Goal: Task Accomplishment & Management: Manage account settings

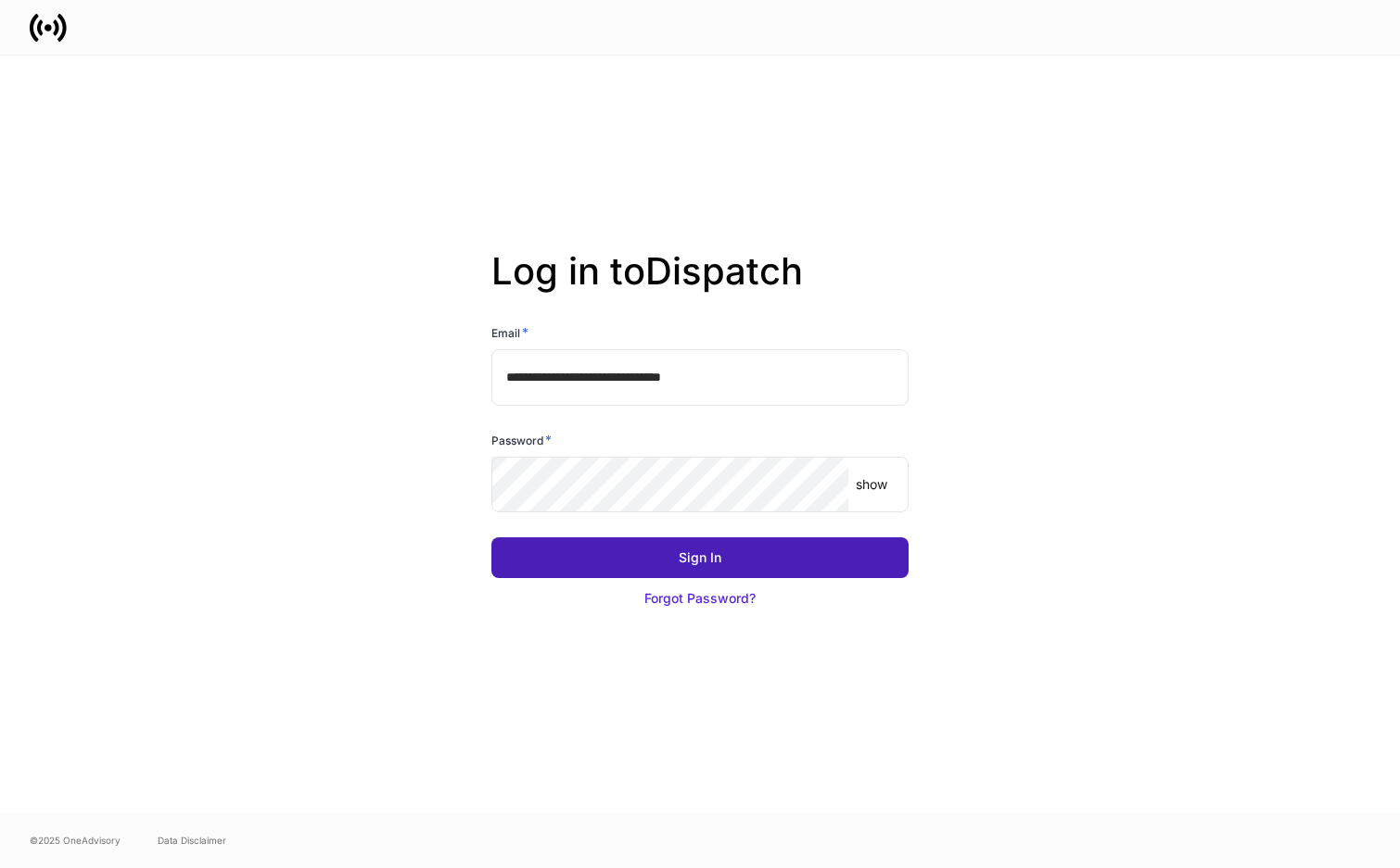
click at [706, 556] on div "Sign In" at bounding box center [700, 557] width 43 height 19
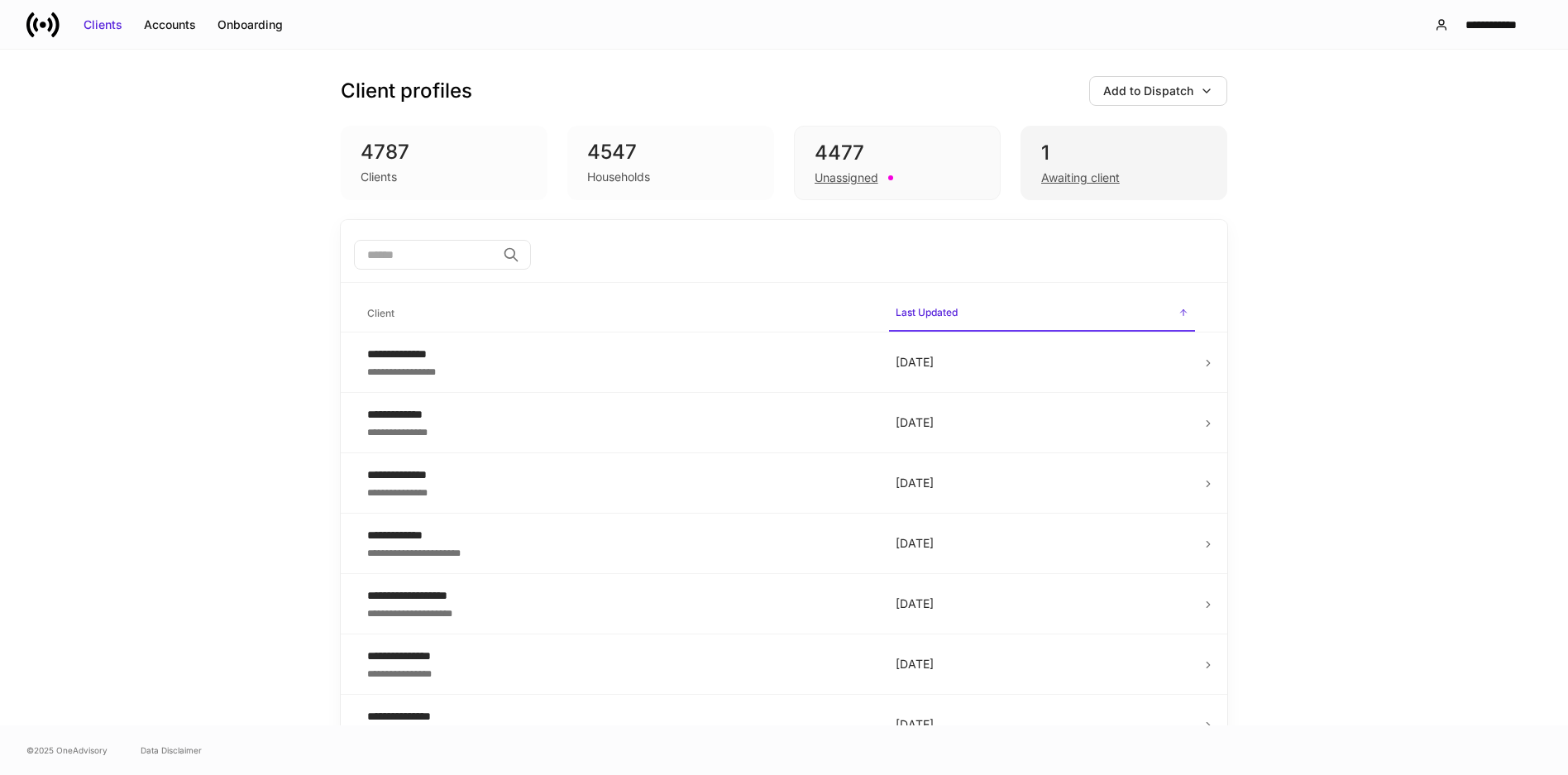
click at [1071, 178] on div "Awaiting client" at bounding box center [1080, 178] width 78 height 17
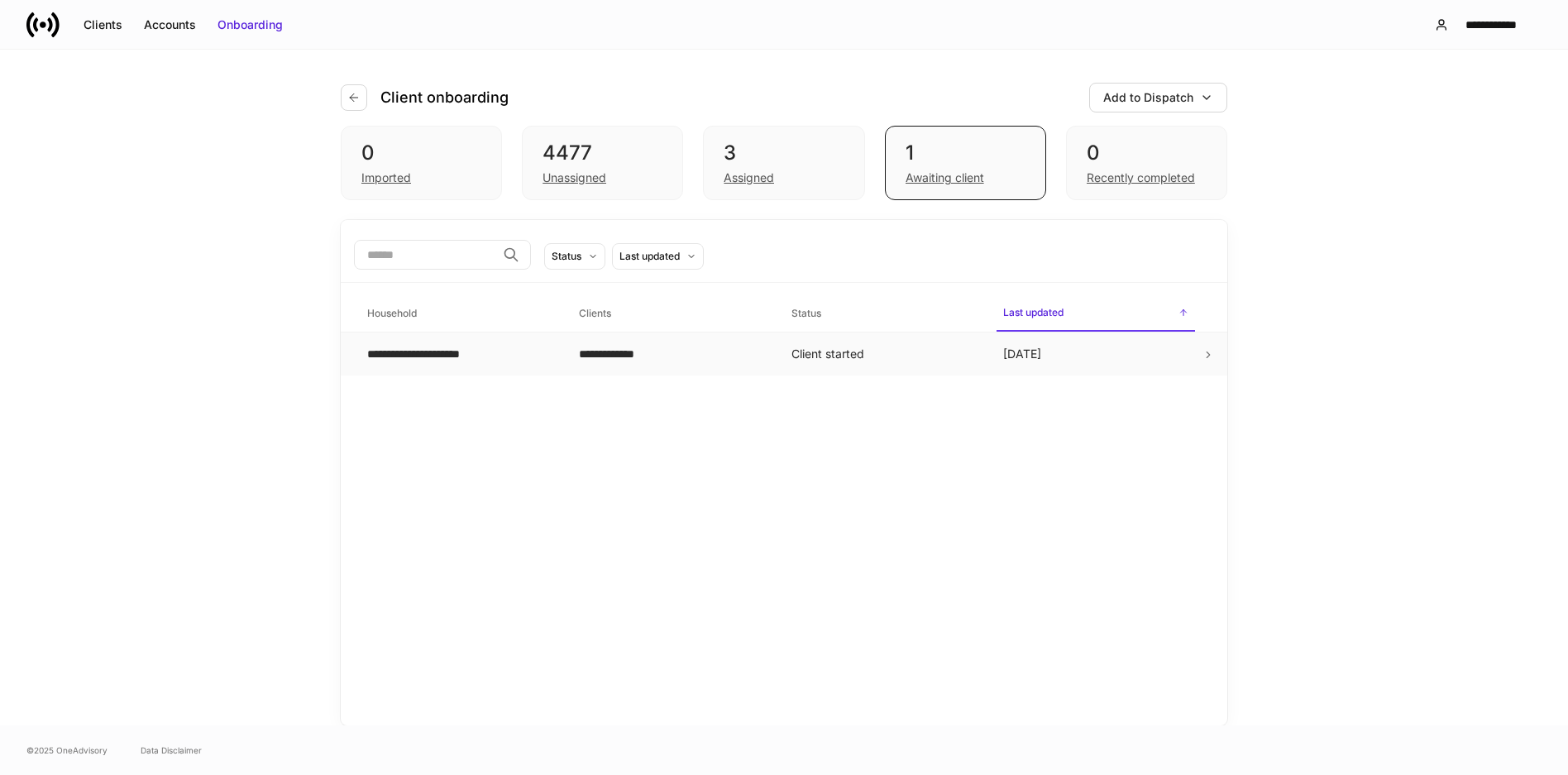
click at [986, 352] on td "Client started" at bounding box center [884, 354] width 212 height 43
click at [1205, 355] on icon at bounding box center [1208, 355] width 12 height 12
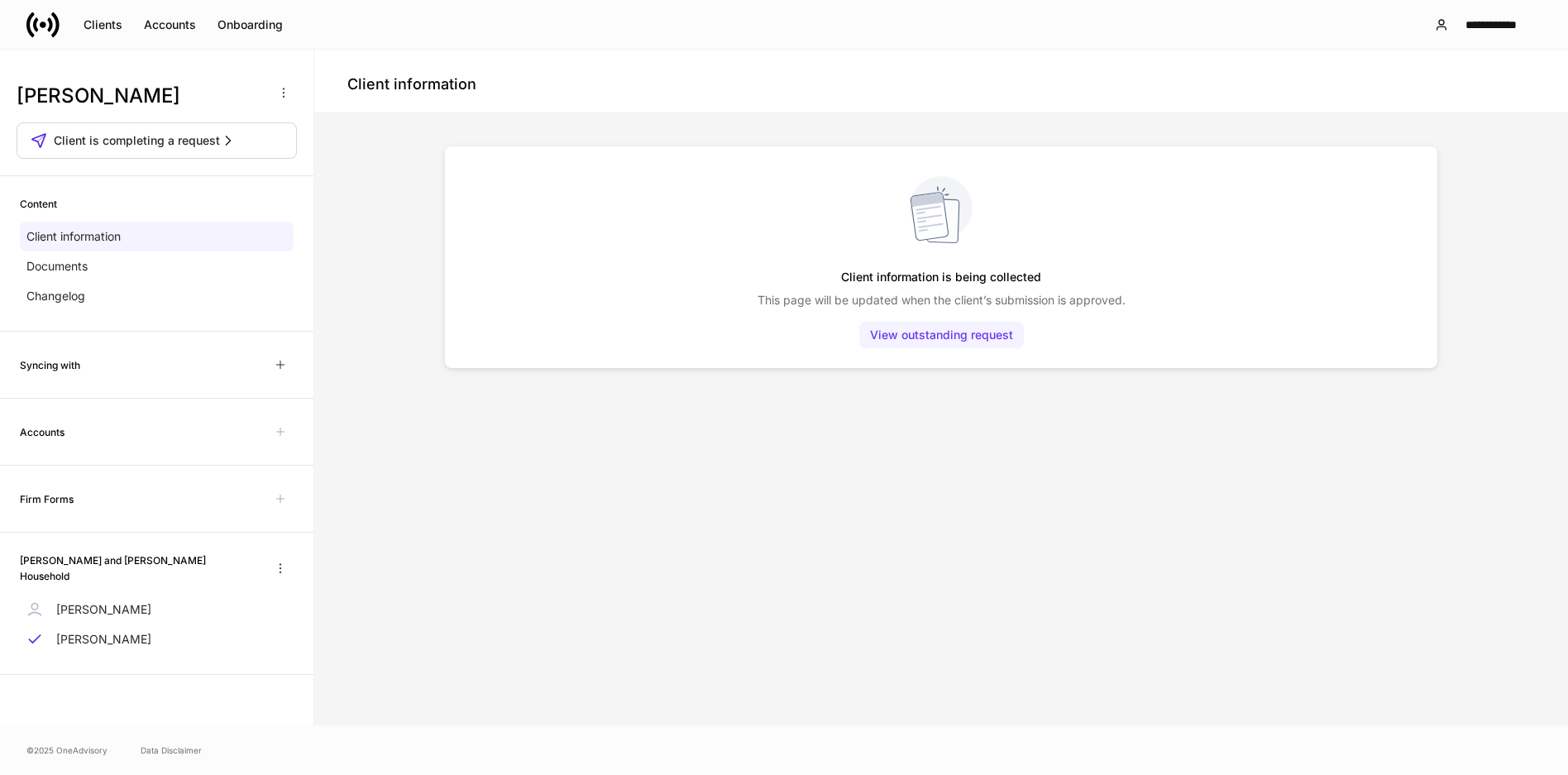
click at [964, 333] on div "View outstanding request" at bounding box center [941, 335] width 143 height 17
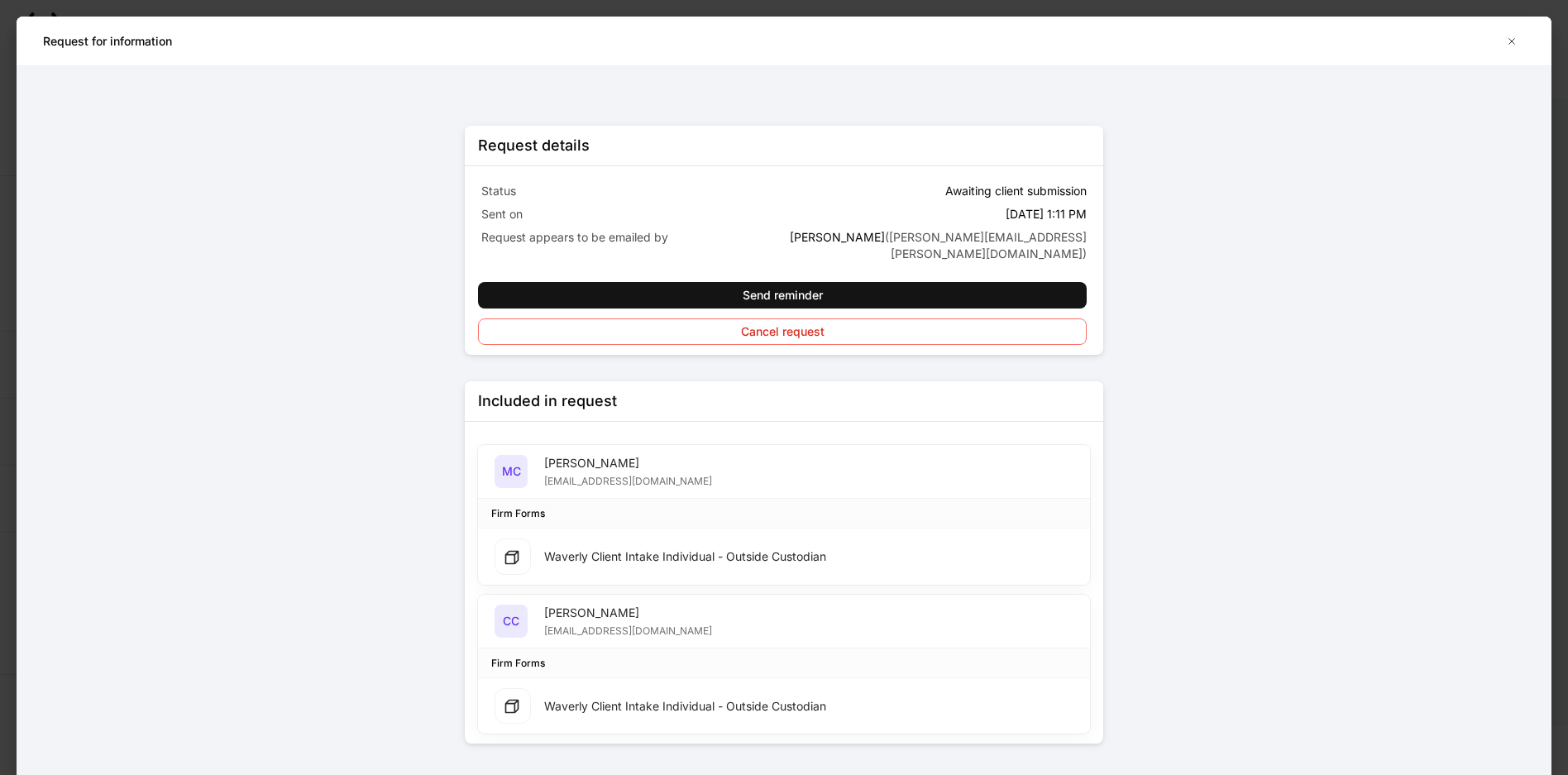
scroll to position [12, 0]
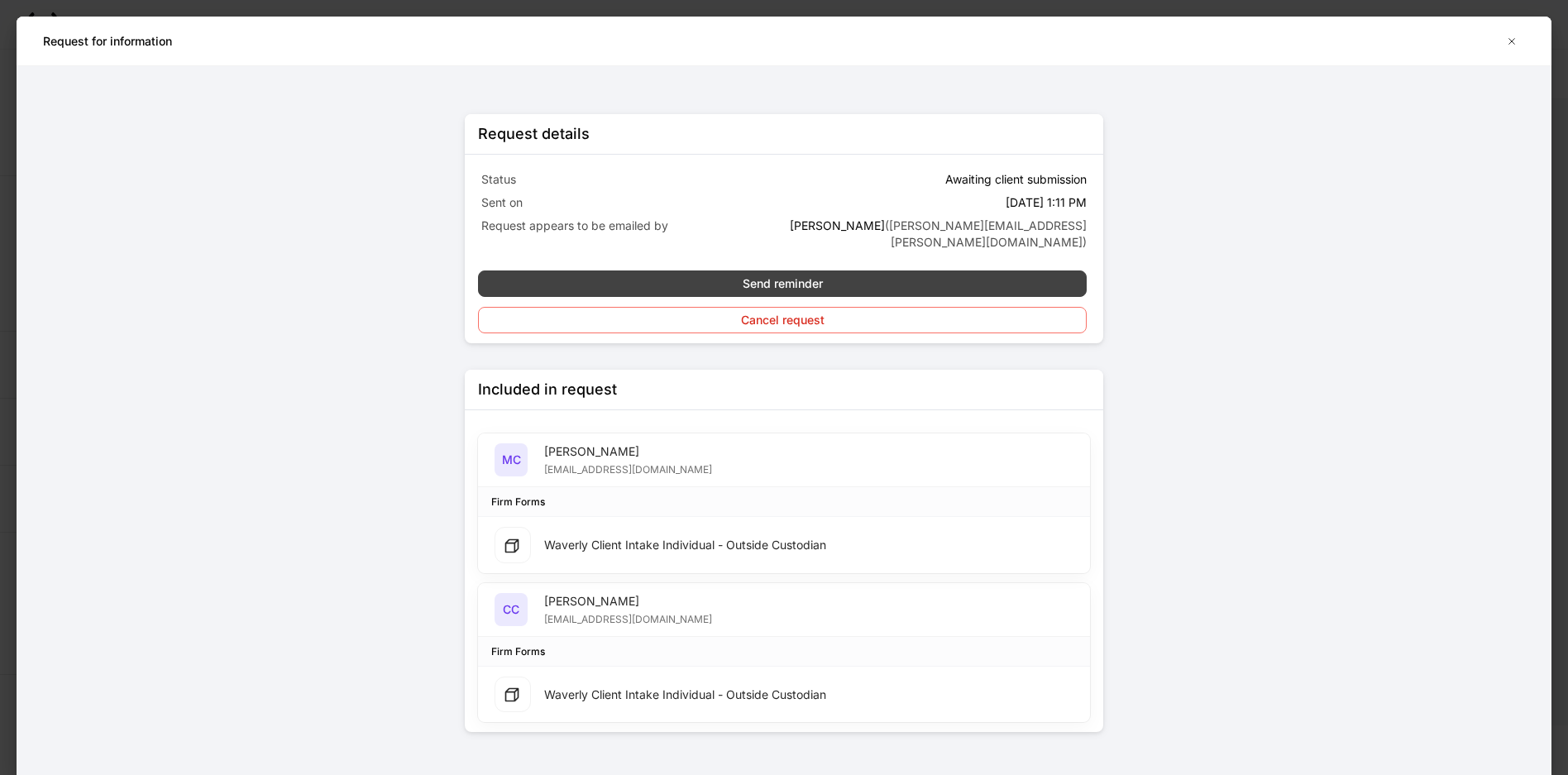
click at [797, 276] on div "Send reminder" at bounding box center [783, 284] width 80 height 17
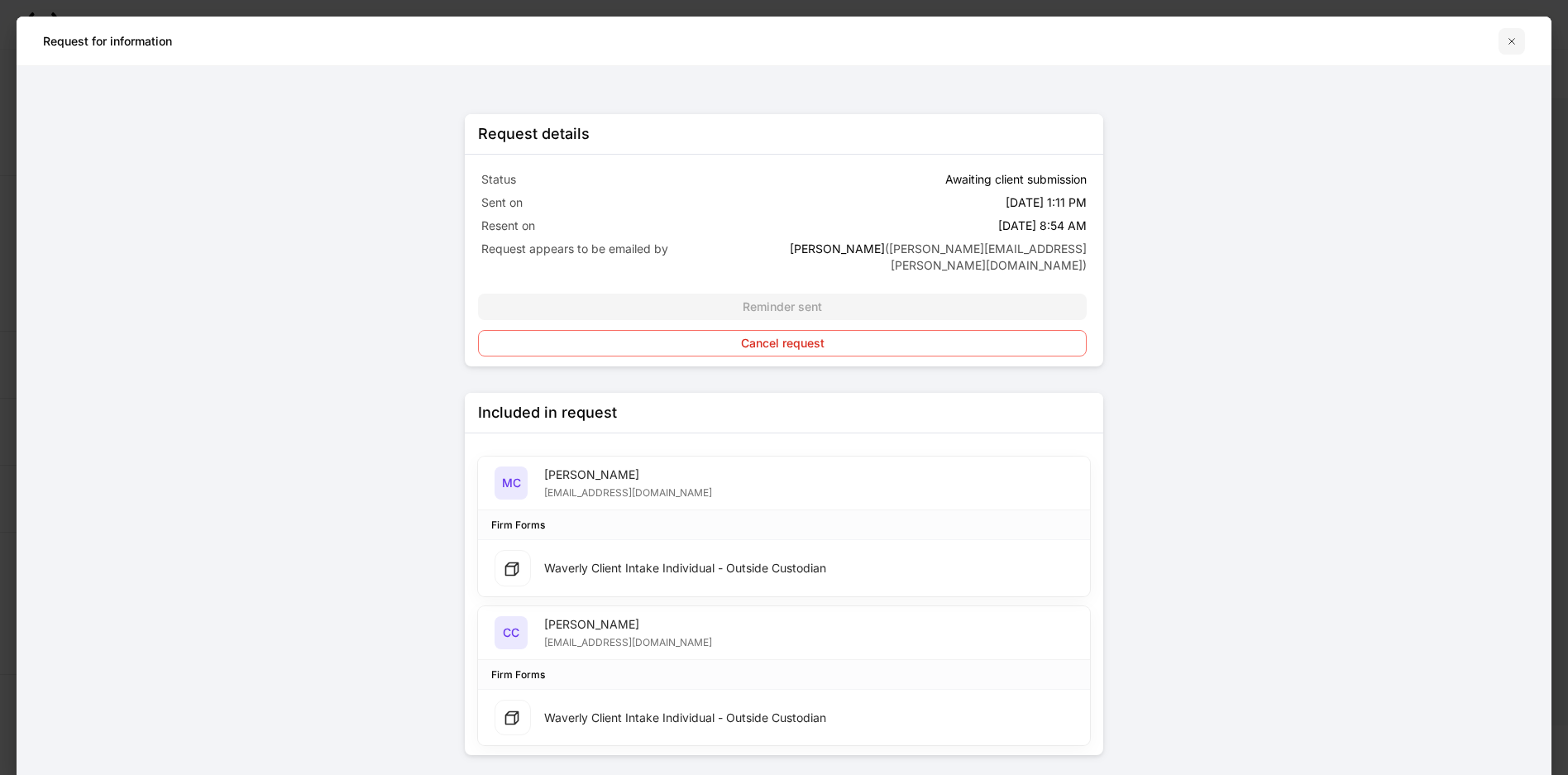
click at [1511, 43] on icon "button" at bounding box center [1512, 42] width 13 height 13
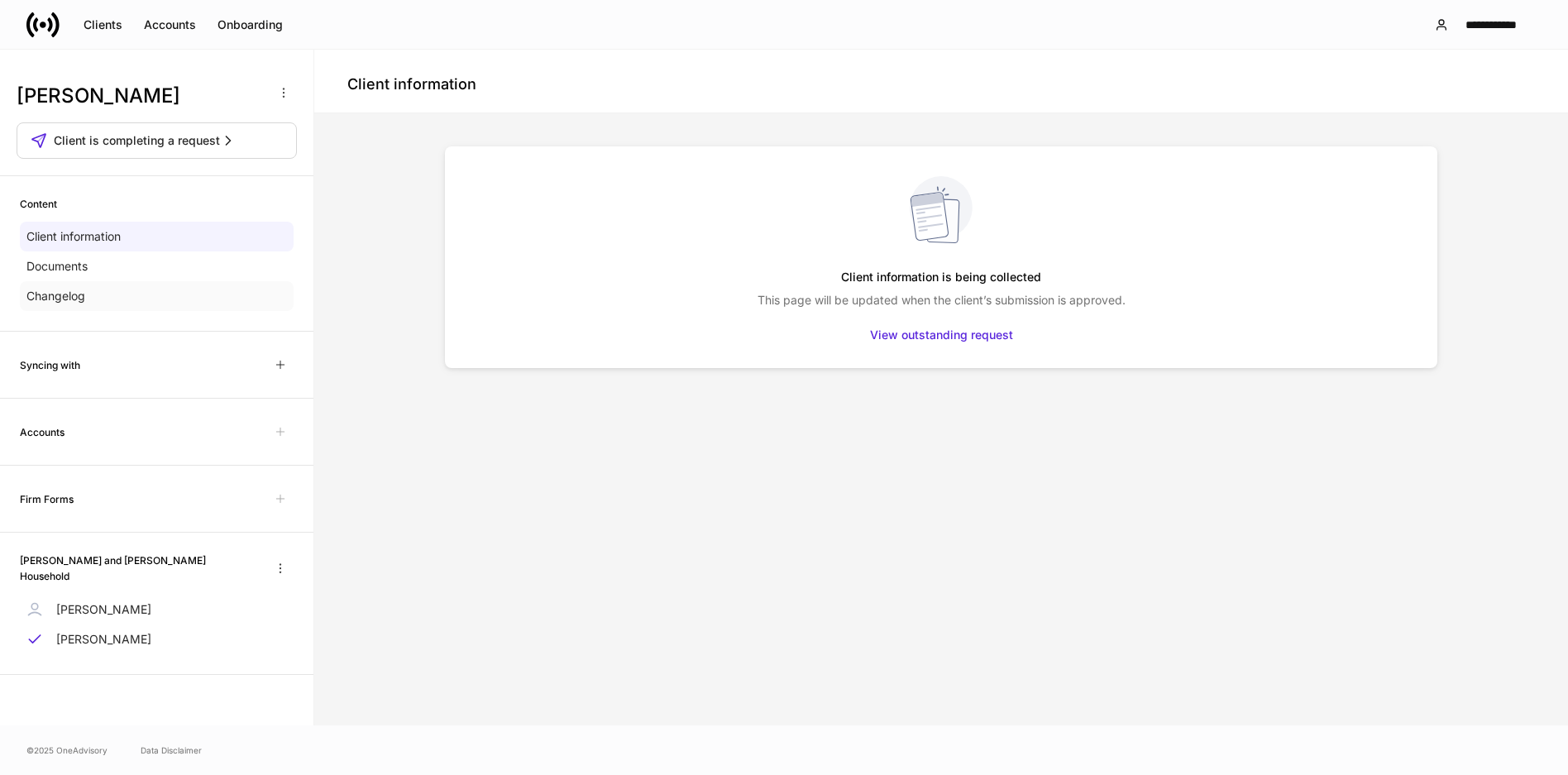
click at [82, 300] on p "Changelog" at bounding box center [56, 296] width 58 height 17
click at [89, 297] on div "Changelog" at bounding box center [157, 296] width 274 height 30
click at [119, 269] on div "Documents" at bounding box center [157, 266] width 274 height 30
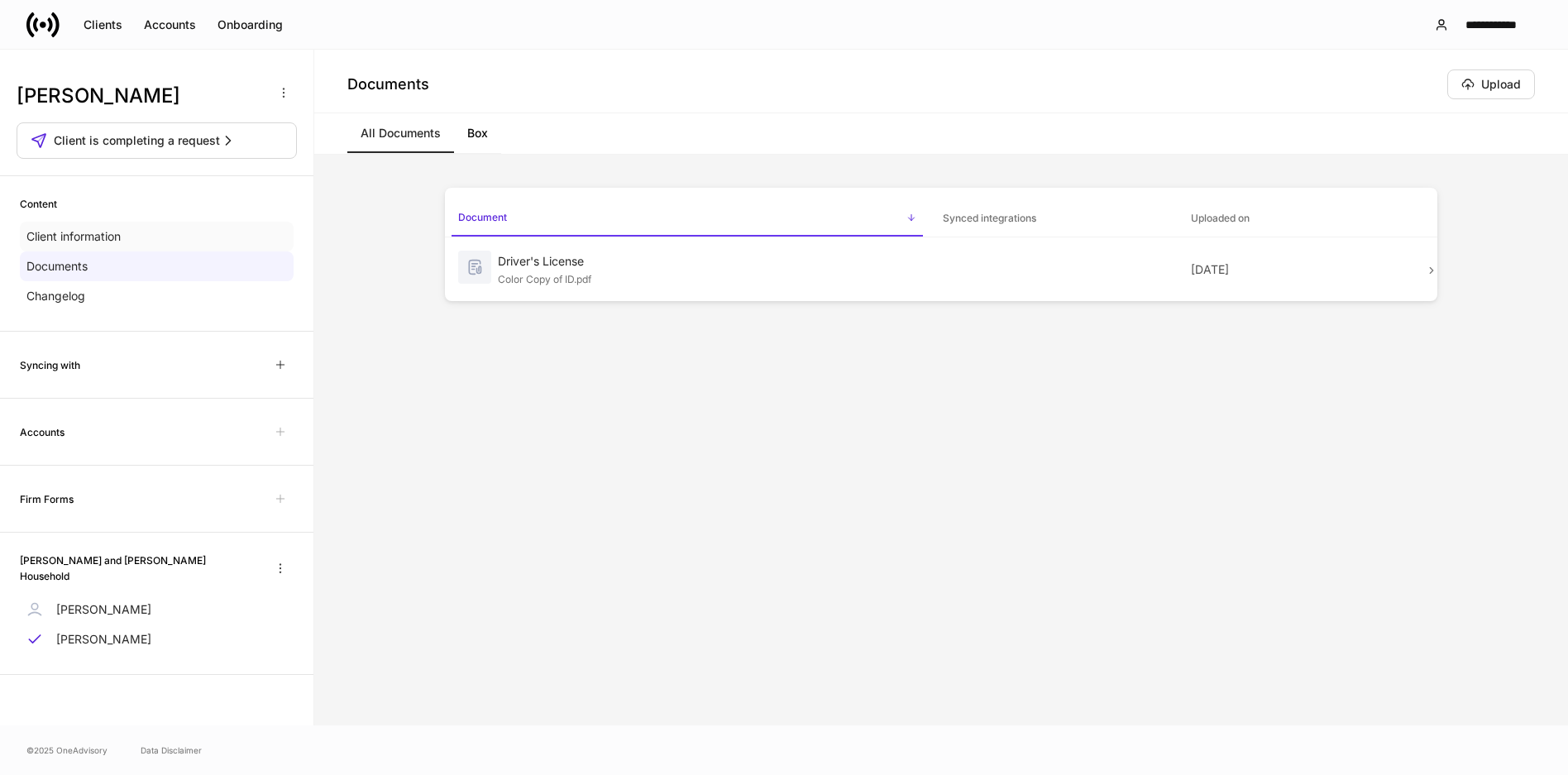
click at [133, 229] on div "Client information" at bounding box center [157, 236] width 274 height 30
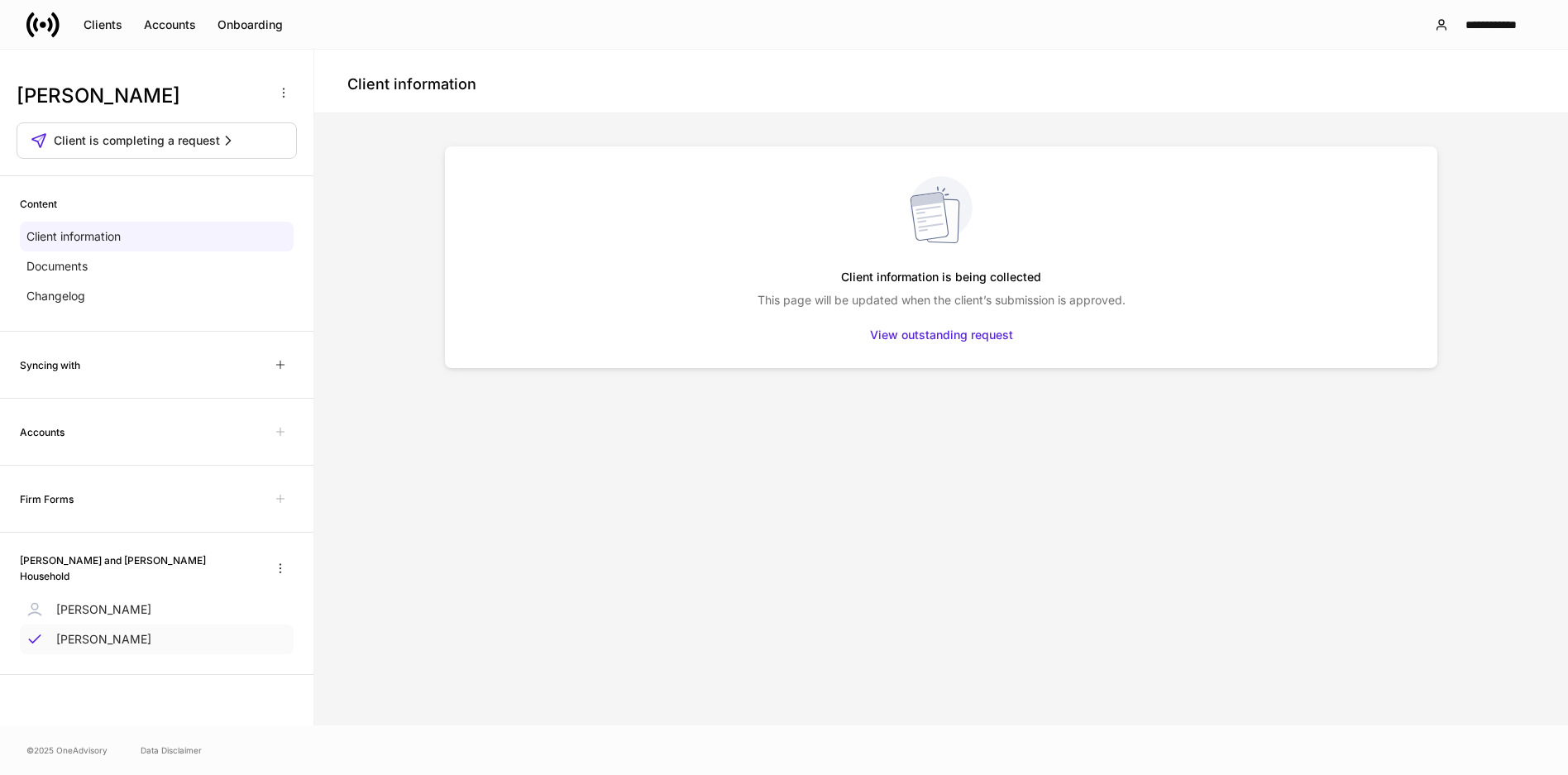
click at [135, 630] on div "Marc Cohen" at bounding box center [157, 640] width 274 height 30
click at [90, 264] on div "Documents" at bounding box center [157, 266] width 274 height 30
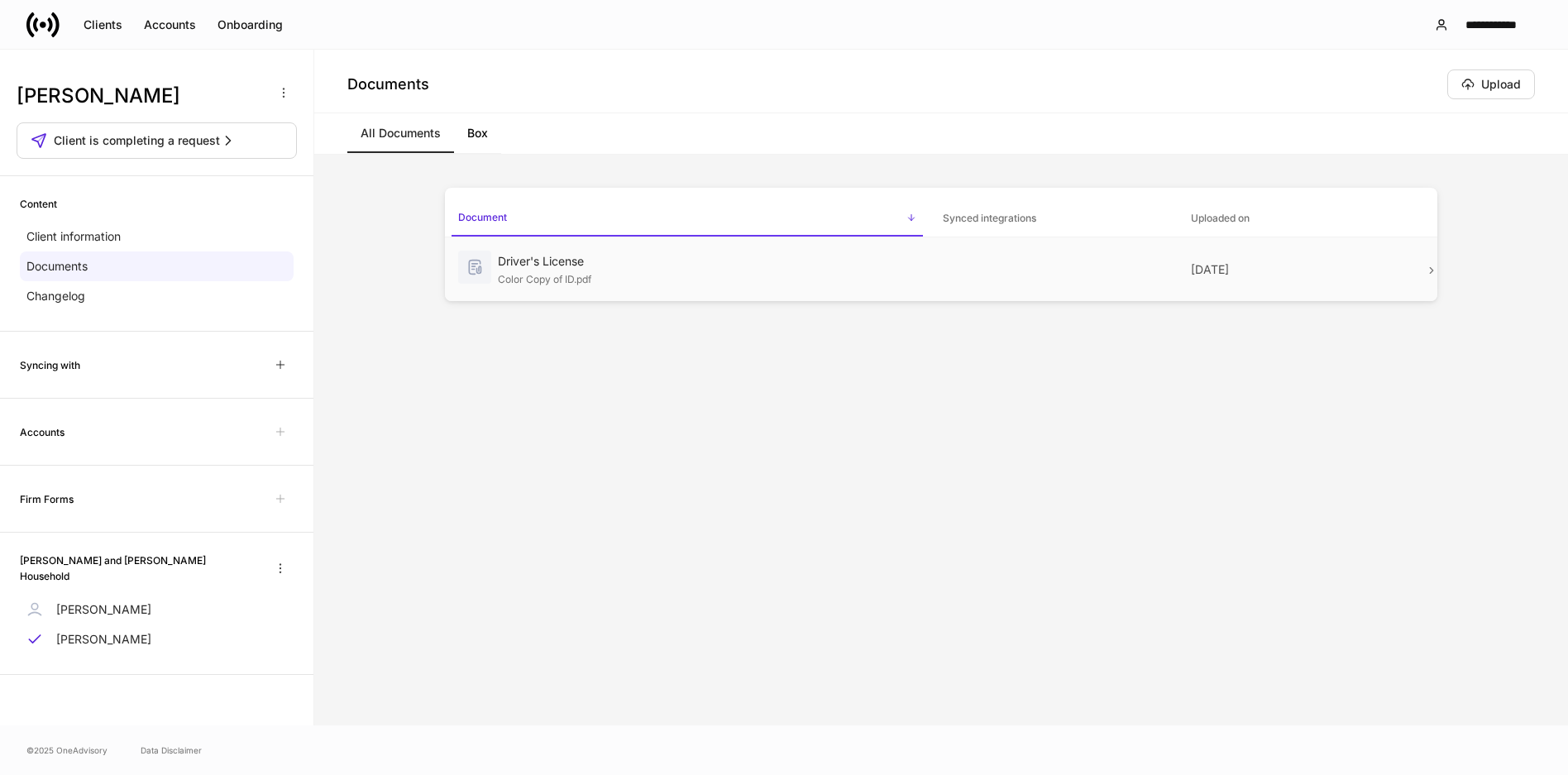
click at [918, 269] on td "Driver's License Color Copy of ID.pdf" at bounding box center [687, 269] width 484 height 64
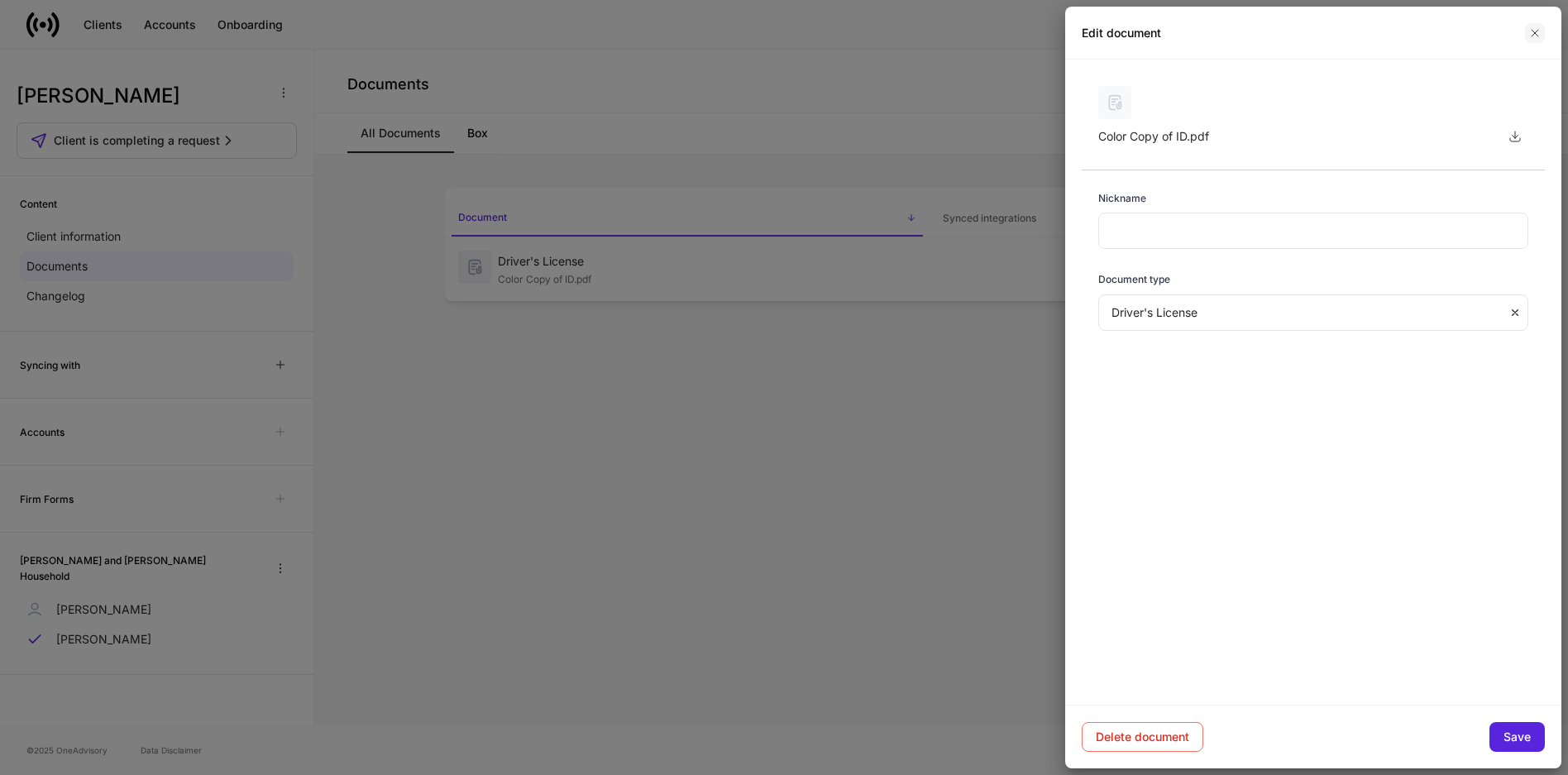
click at [1531, 33] on icon "button" at bounding box center [1535, 33] width 13 height 13
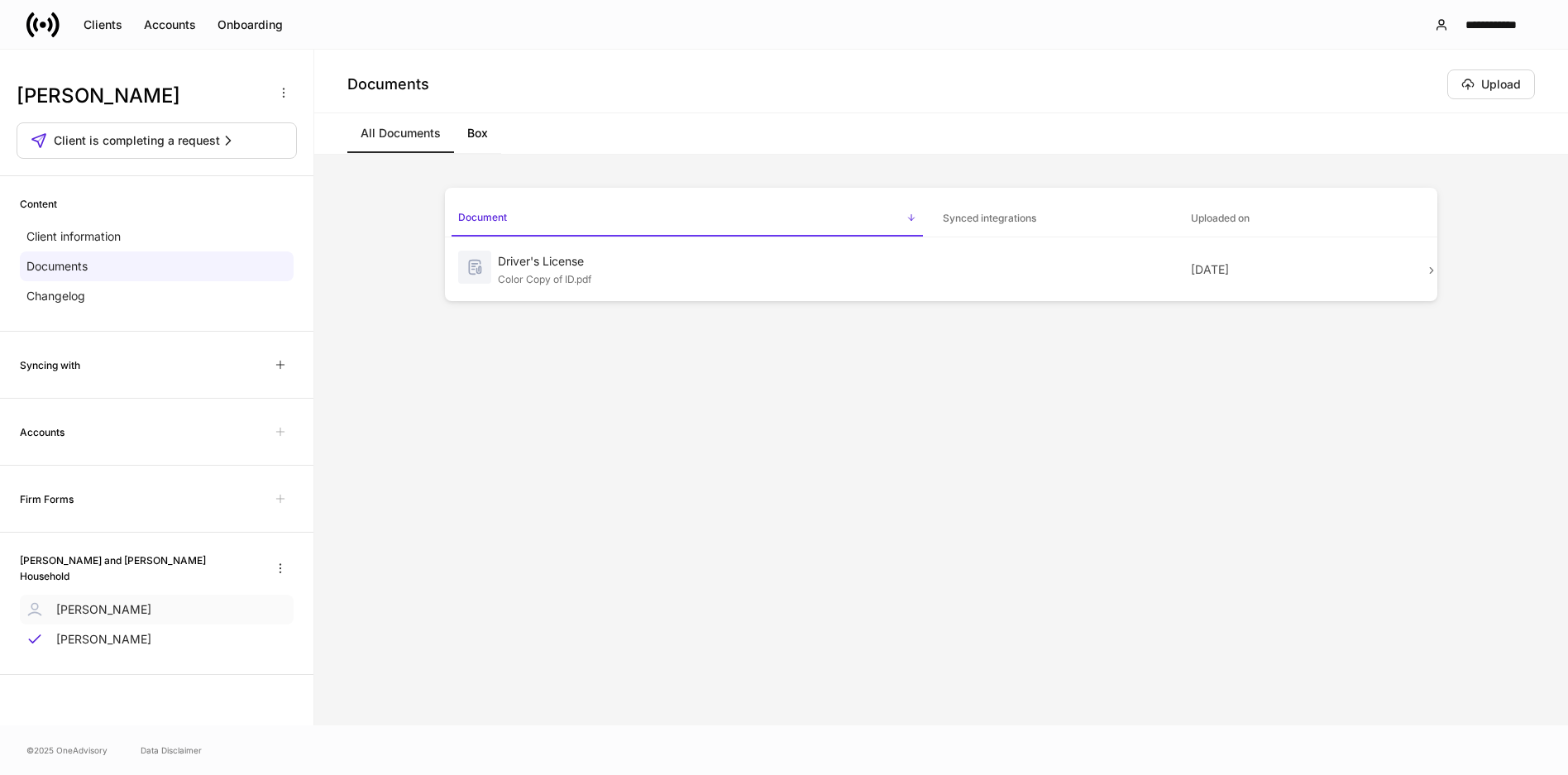
click at [131, 610] on p "Chueyeon Cohen" at bounding box center [104, 610] width 95 height 17
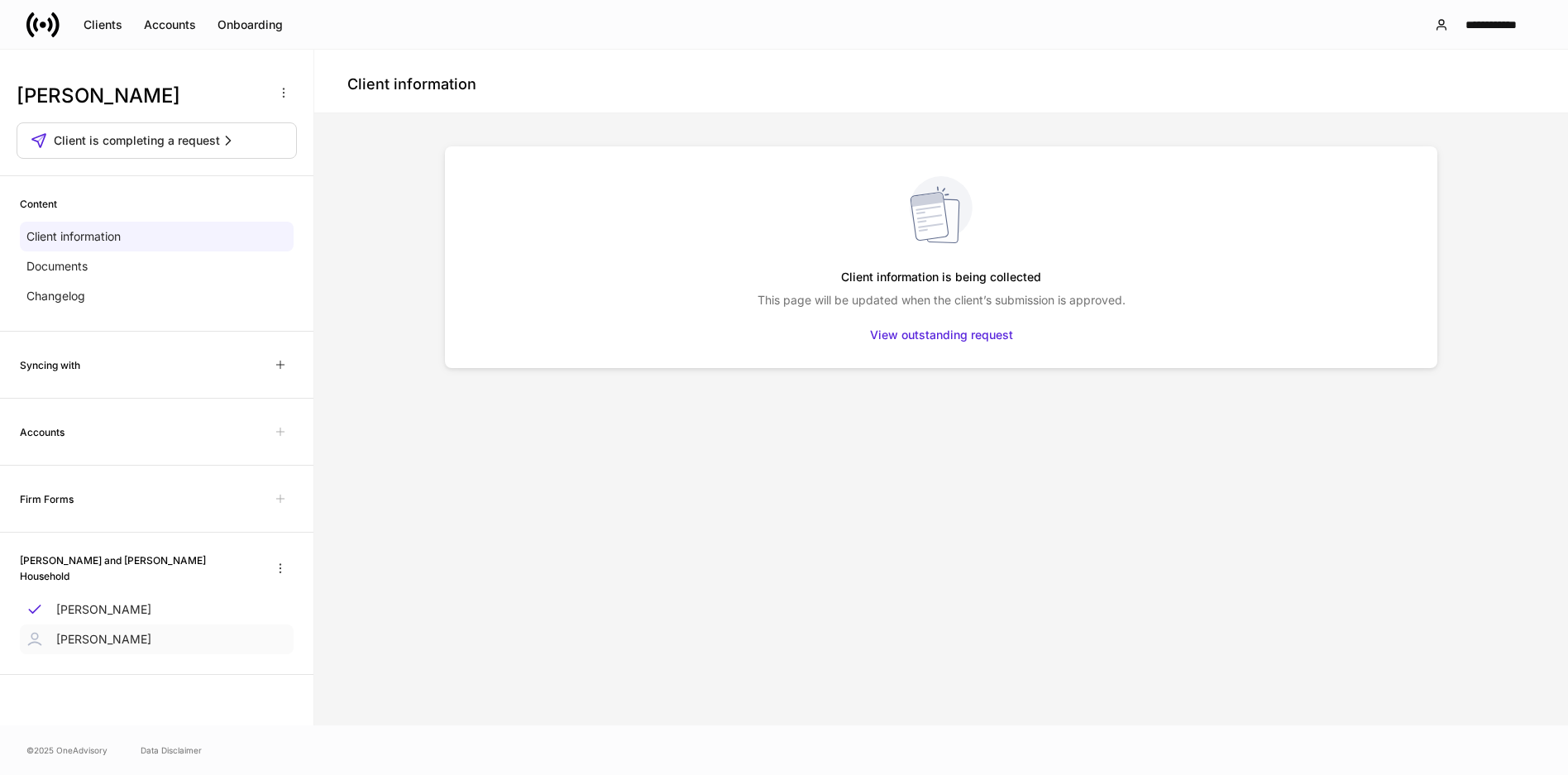
click at [126, 633] on div "Marc Cohen" at bounding box center [157, 640] width 274 height 30
click at [175, 29] on div "Accounts" at bounding box center [169, 25] width 52 height 17
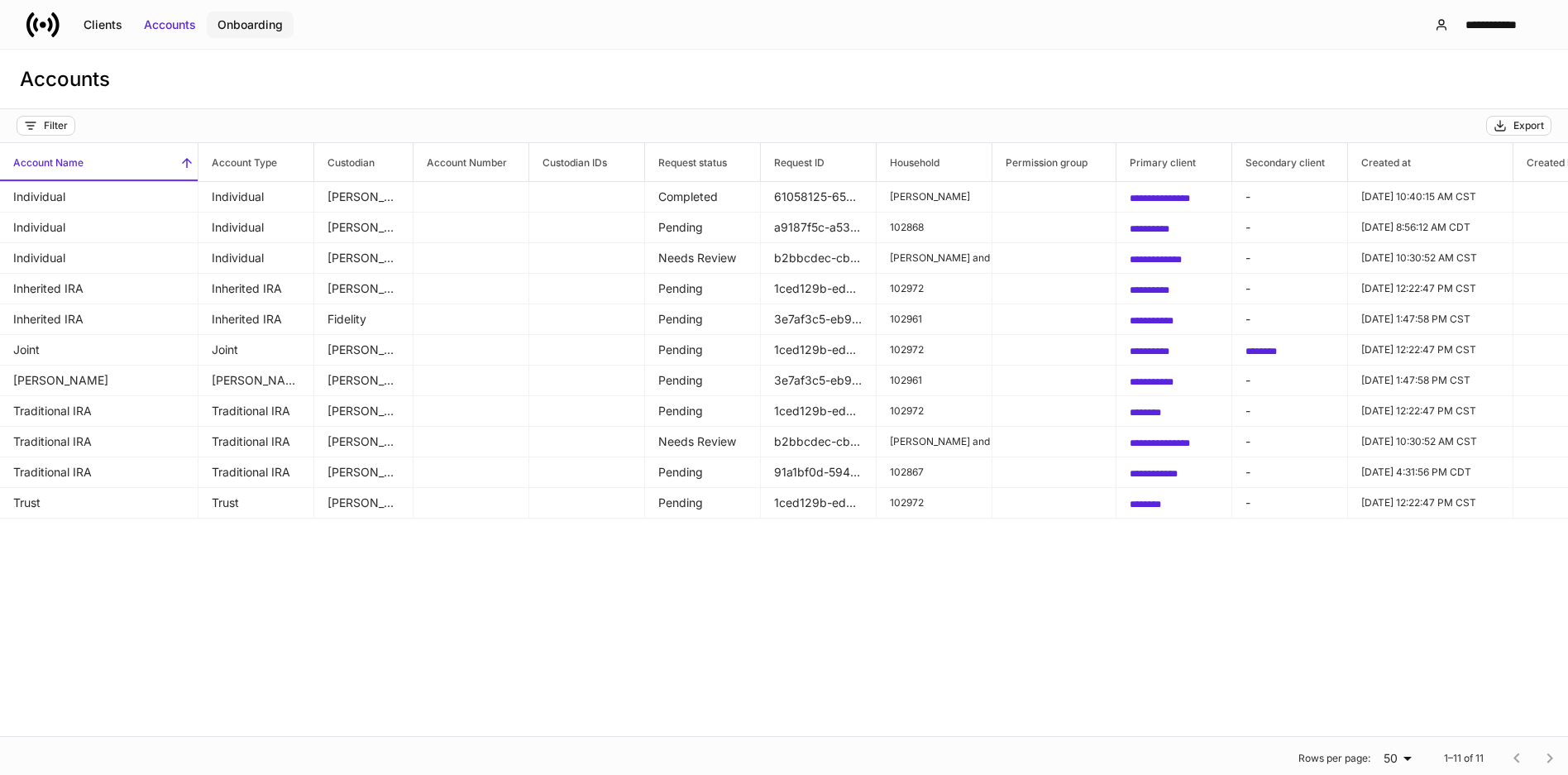
click at [241, 26] on div "Onboarding" at bounding box center [250, 25] width 65 height 17
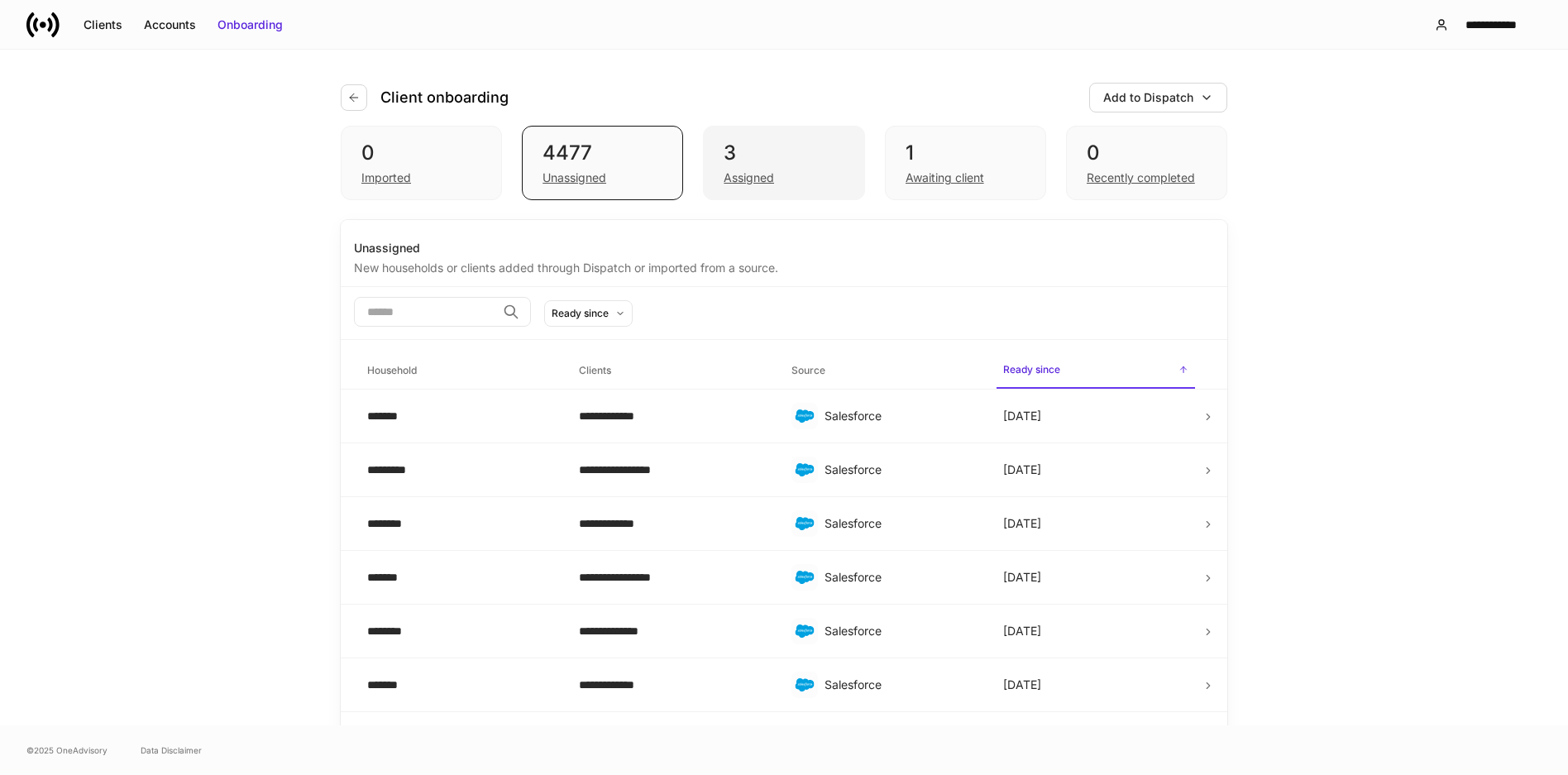
click at [746, 180] on div "Assigned" at bounding box center [749, 178] width 50 height 17
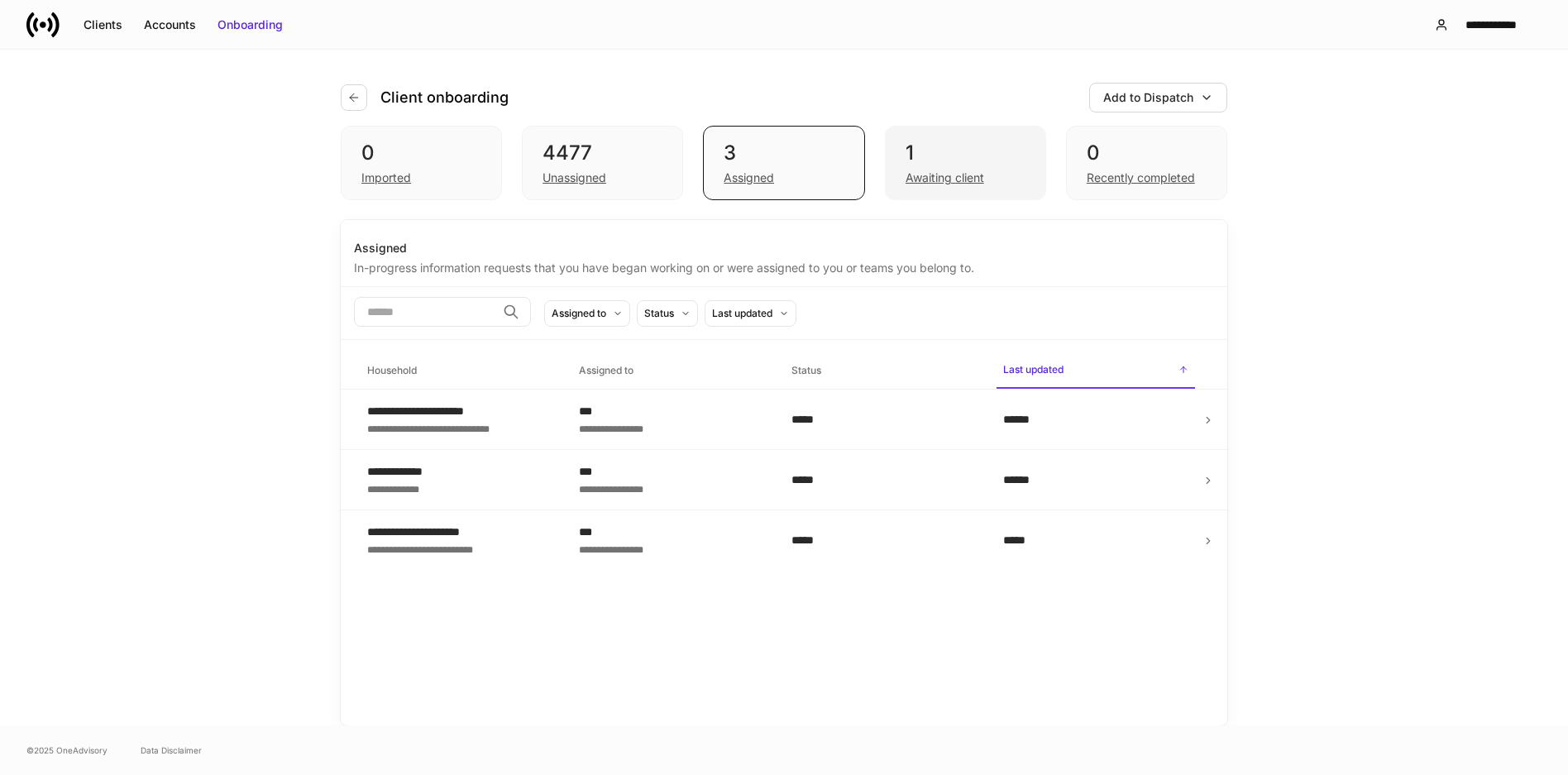
click at [964, 178] on div "Awaiting client" at bounding box center [945, 178] width 78 height 17
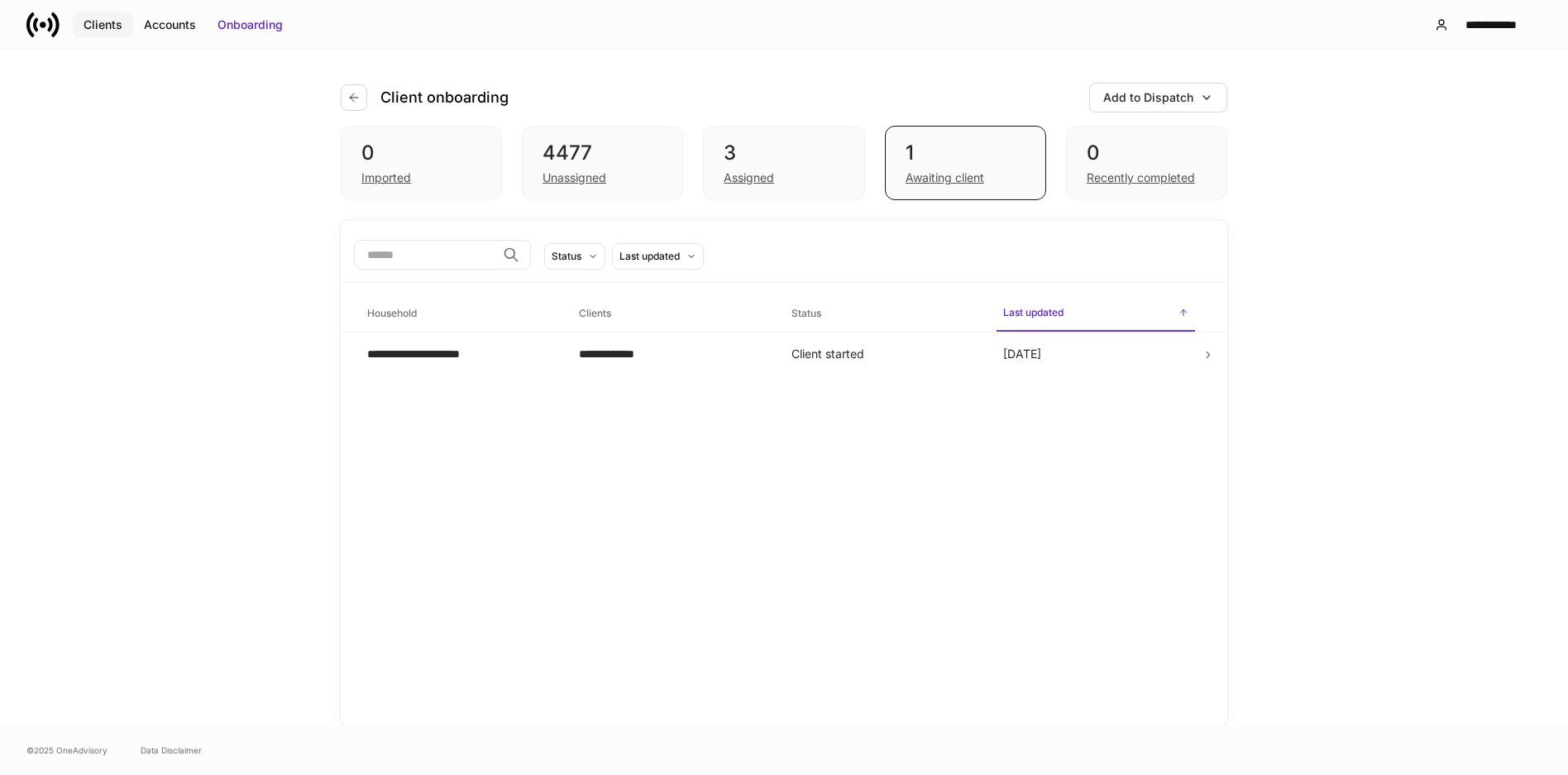
click at [99, 26] on div "Clients" at bounding box center [103, 25] width 39 height 17
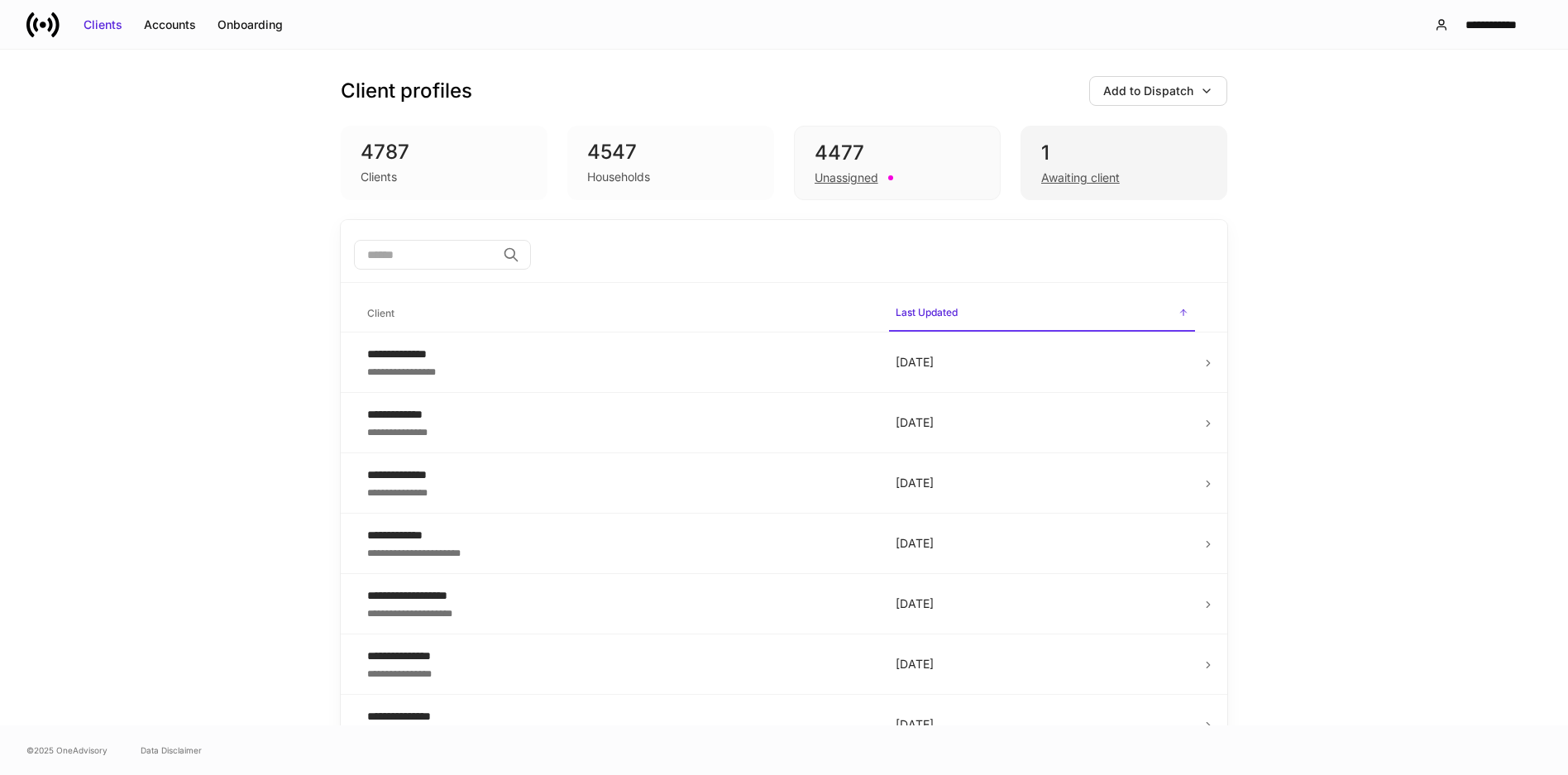
click at [1062, 173] on div "Awaiting client" at bounding box center [1080, 178] width 78 height 17
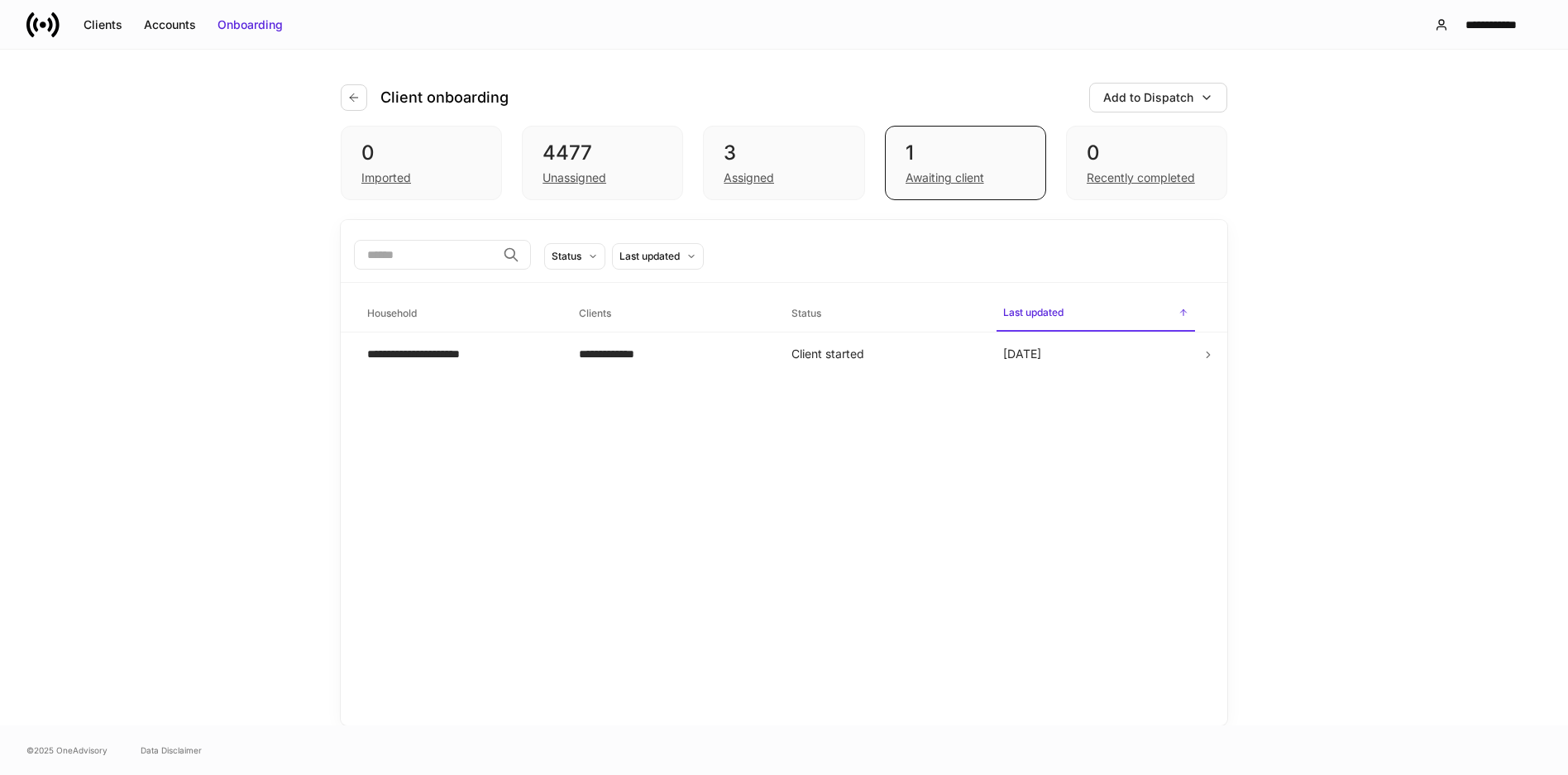
click at [1328, 327] on div "**********" at bounding box center [784, 387] width 1568 height 676
click at [569, 175] on div "Unassigned" at bounding box center [574, 178] width 63 height 17
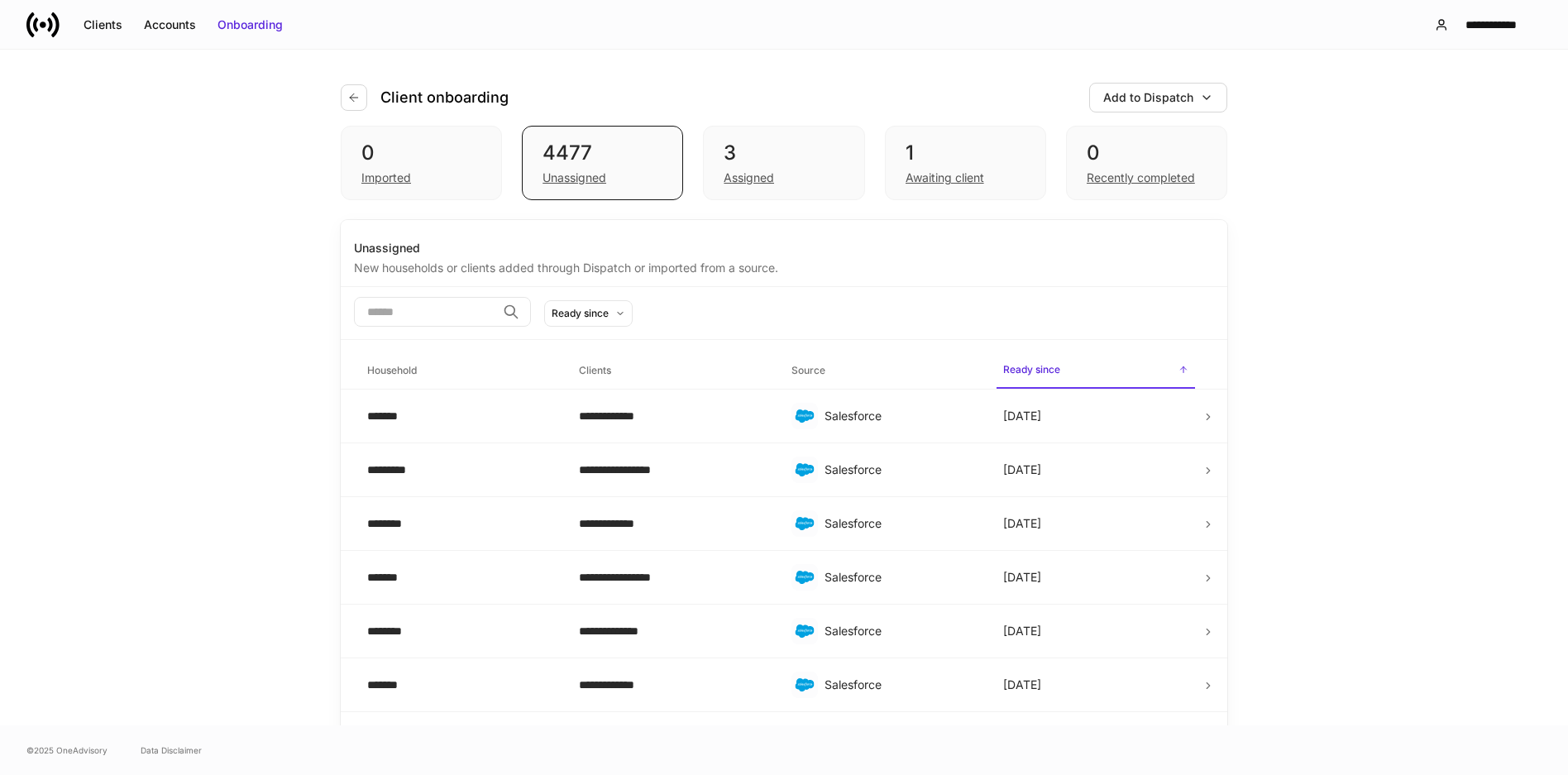
click at [151, 338] on div "**********" at bounding box center [784, 387] width 1568 height 676
click at [409, 423] on div "*******" at bounding box center [460, 416] width 185 height 17
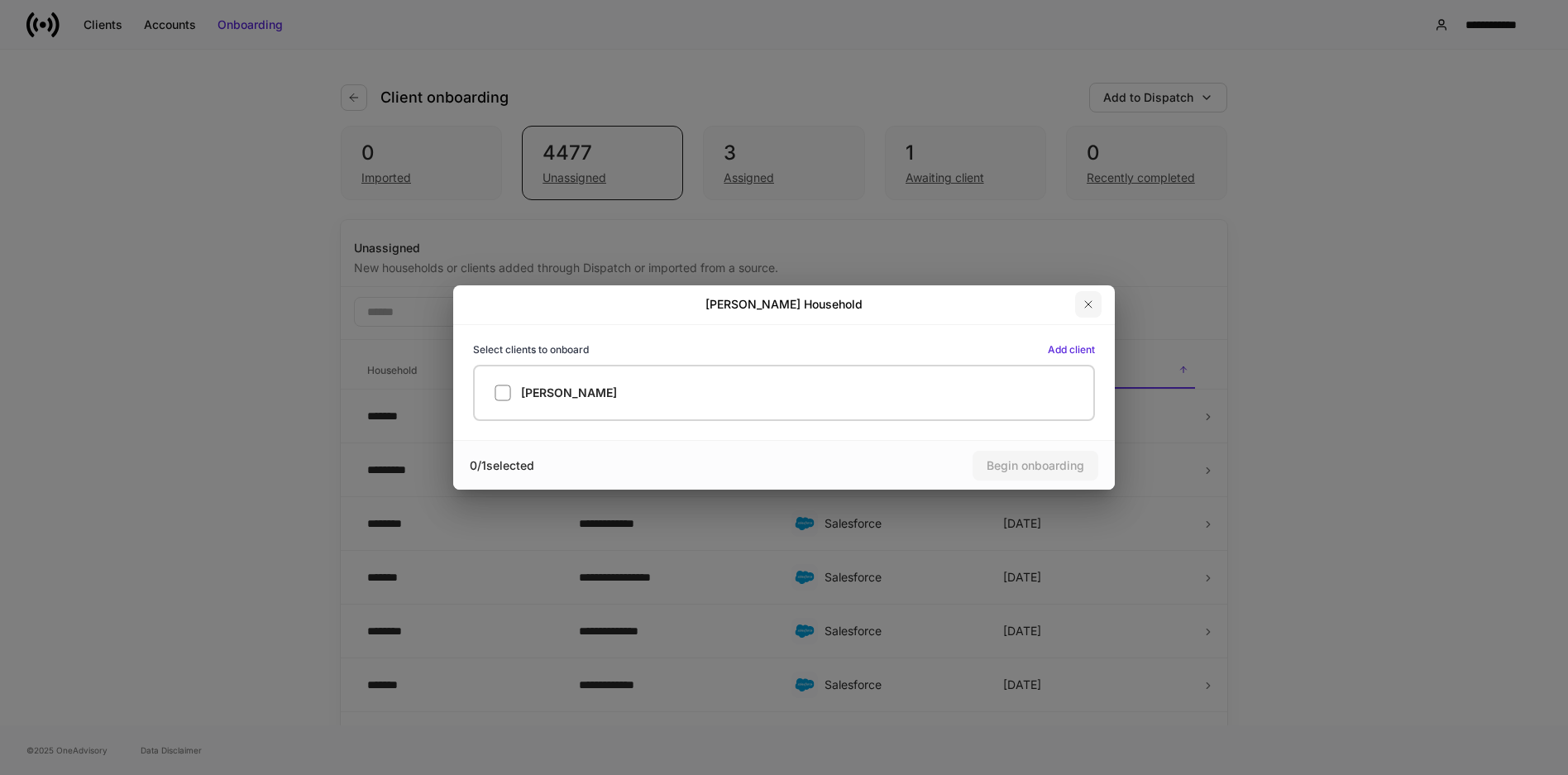
click at [1090, 305] on icon "button" at bounding box center [1089, 305] width 7 height 7
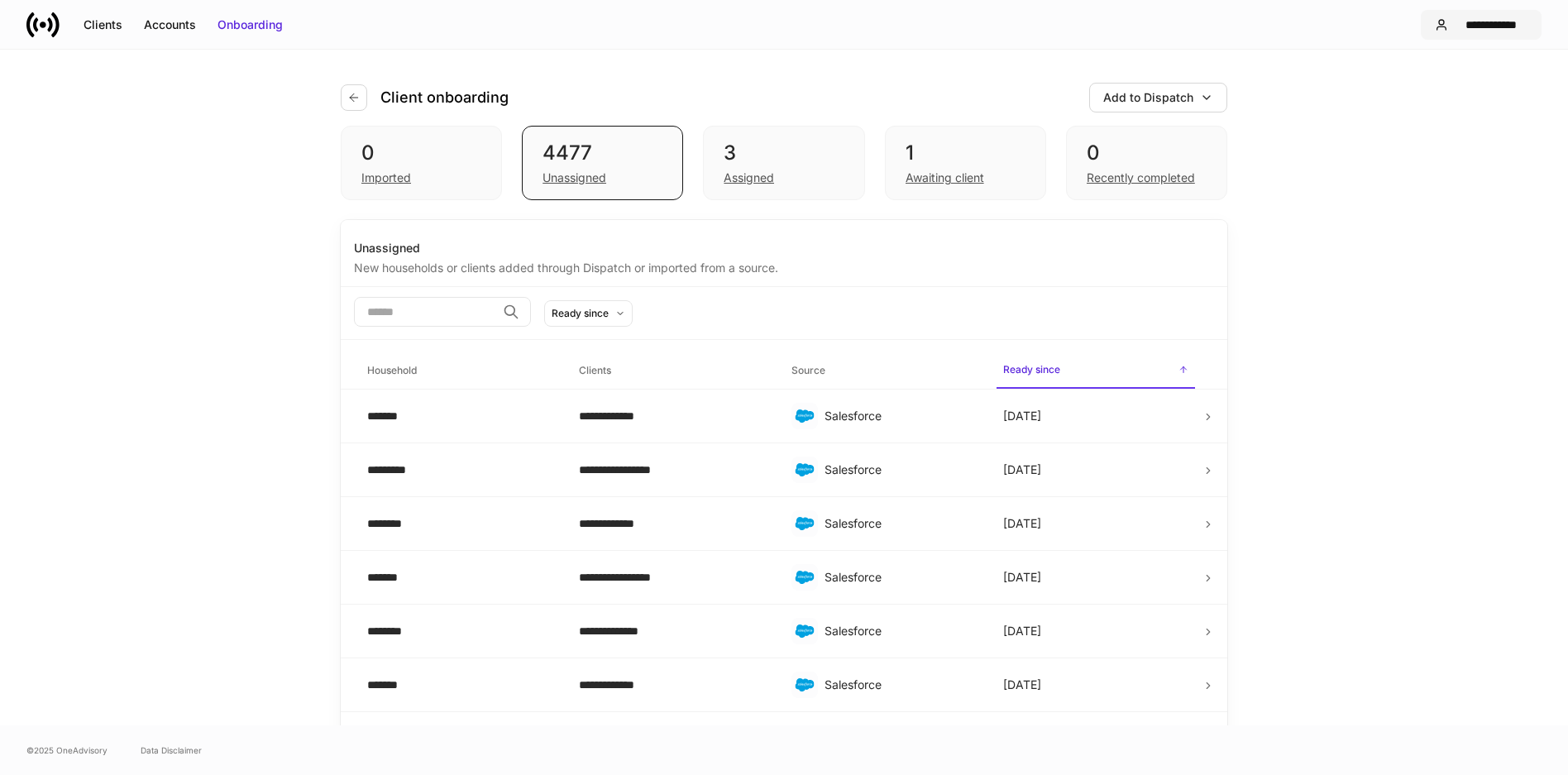
click at [1474, 28] on div "**********" at bounding box center [1490, 25] width 73 height 17
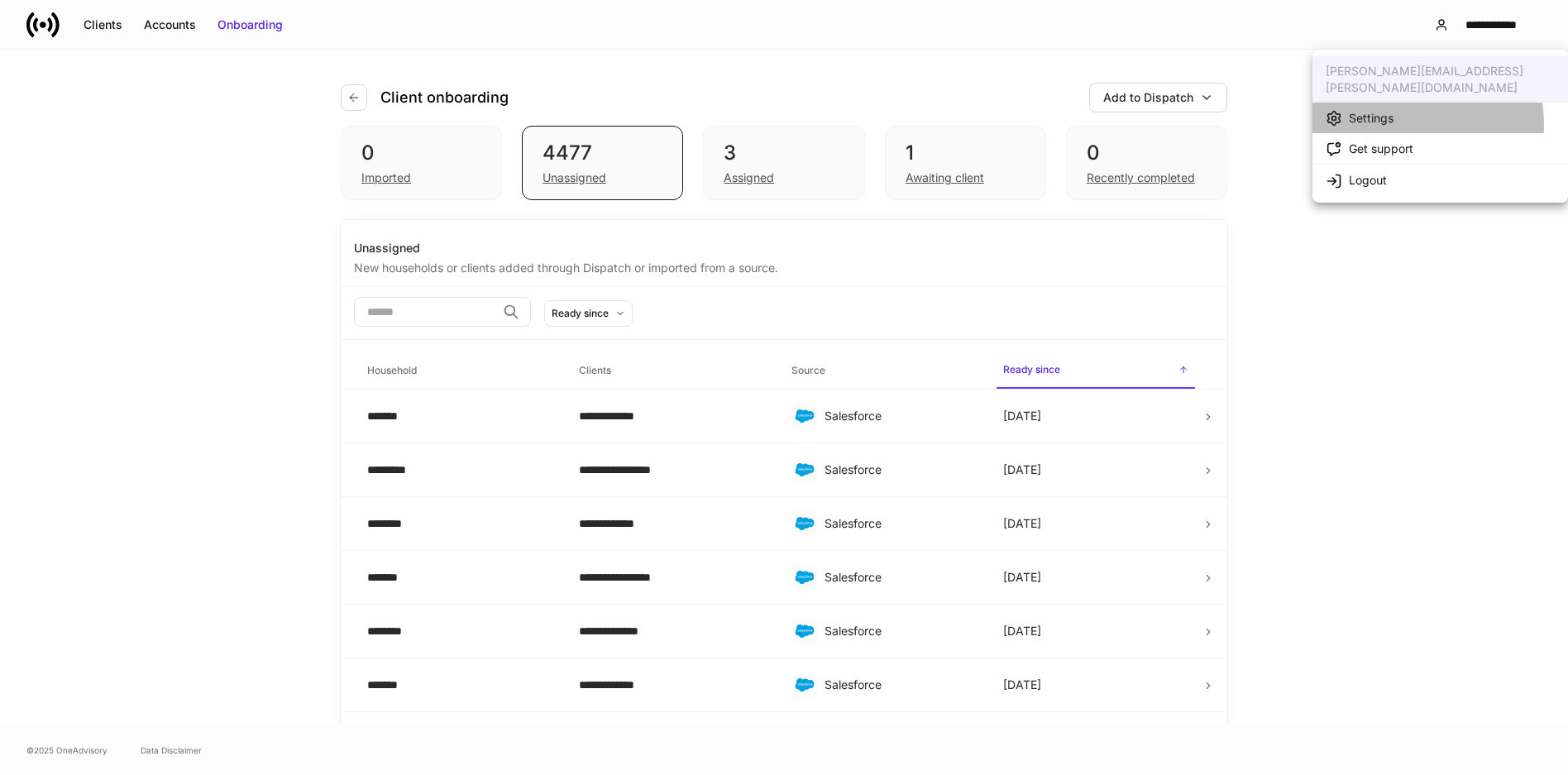
click at [1389, 110] on div "Settings" at bounding box center [1371, 119] width 44 height 17
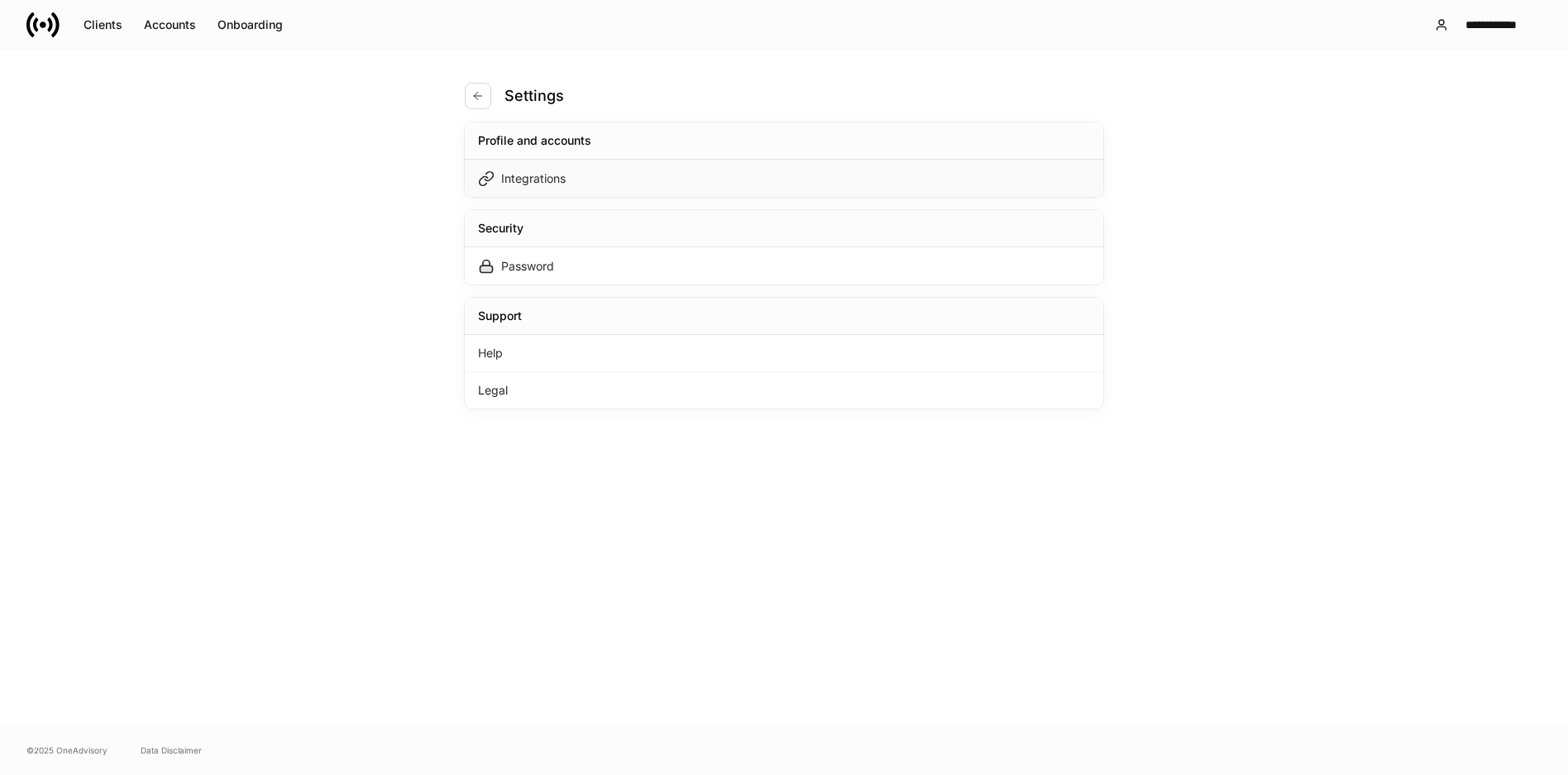
click at [547, 180] on div "Integrations" at bounding box center [533, 179] width 64 height 17
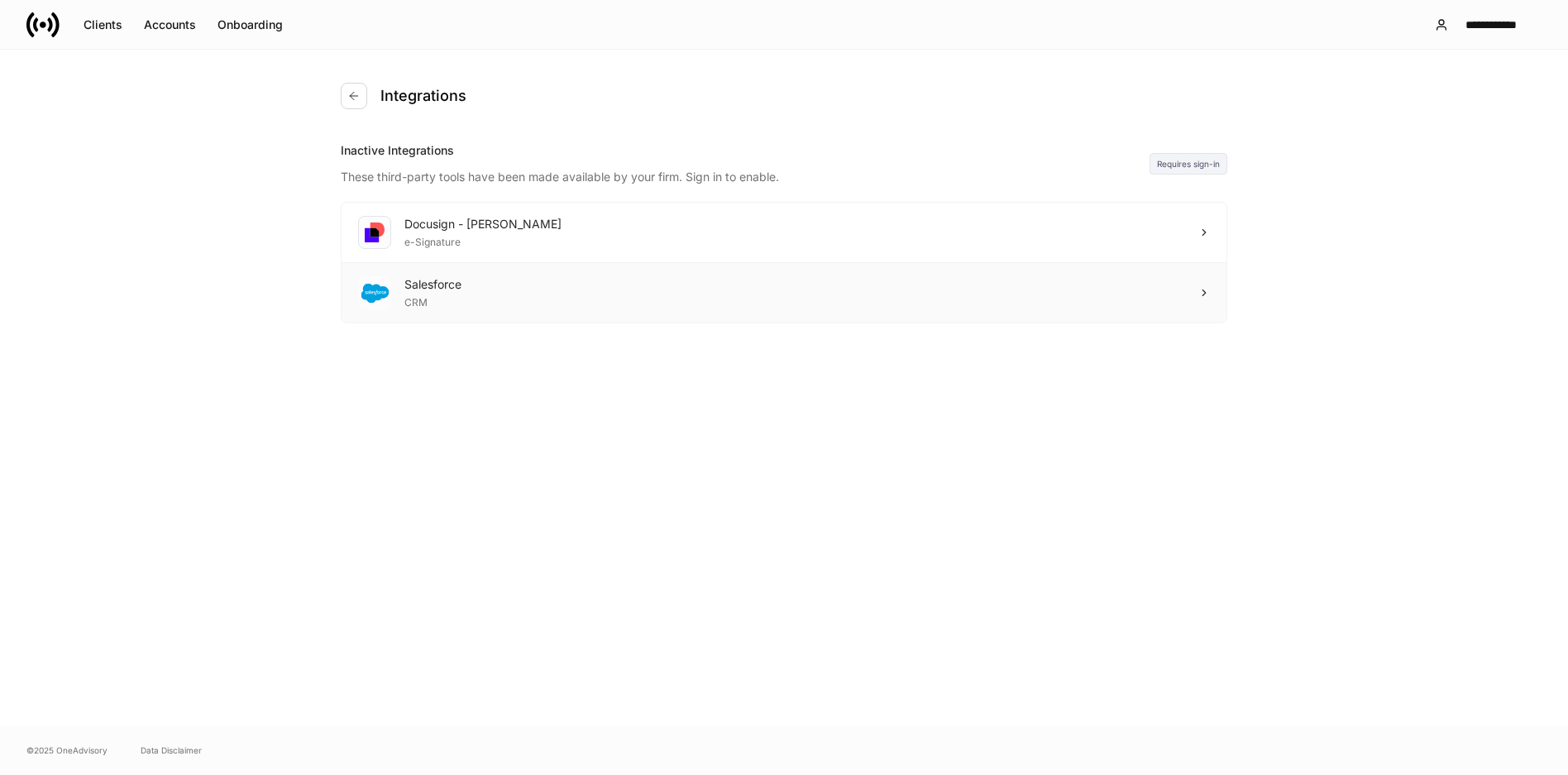
click at [1186, 300] on div "Salesforce CRM" at bounding box center [784, 292] width 885 height 59
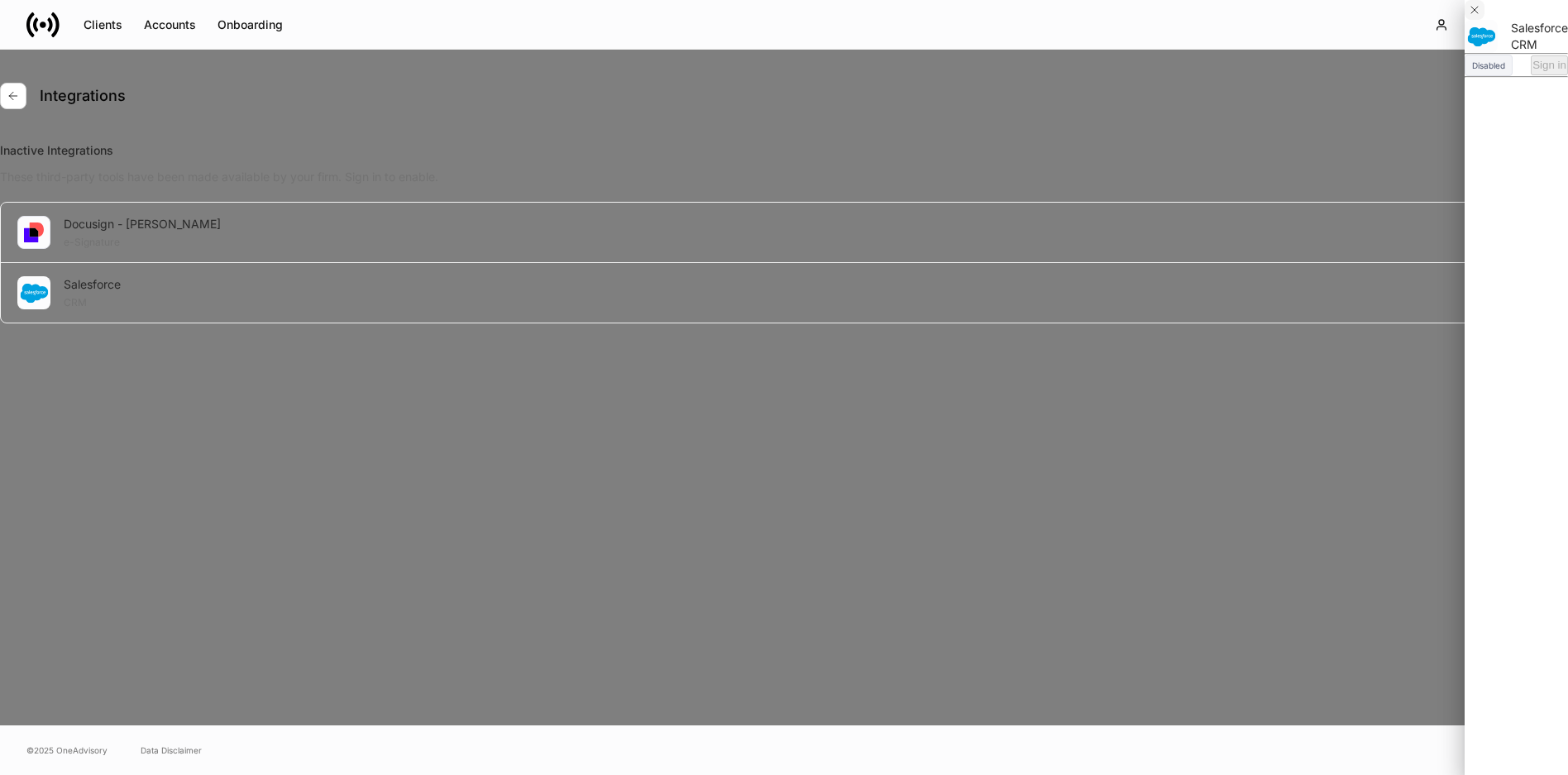
click at [1478, 13] on icon "button" at bounding box center [1474, 10] width 7 height 7
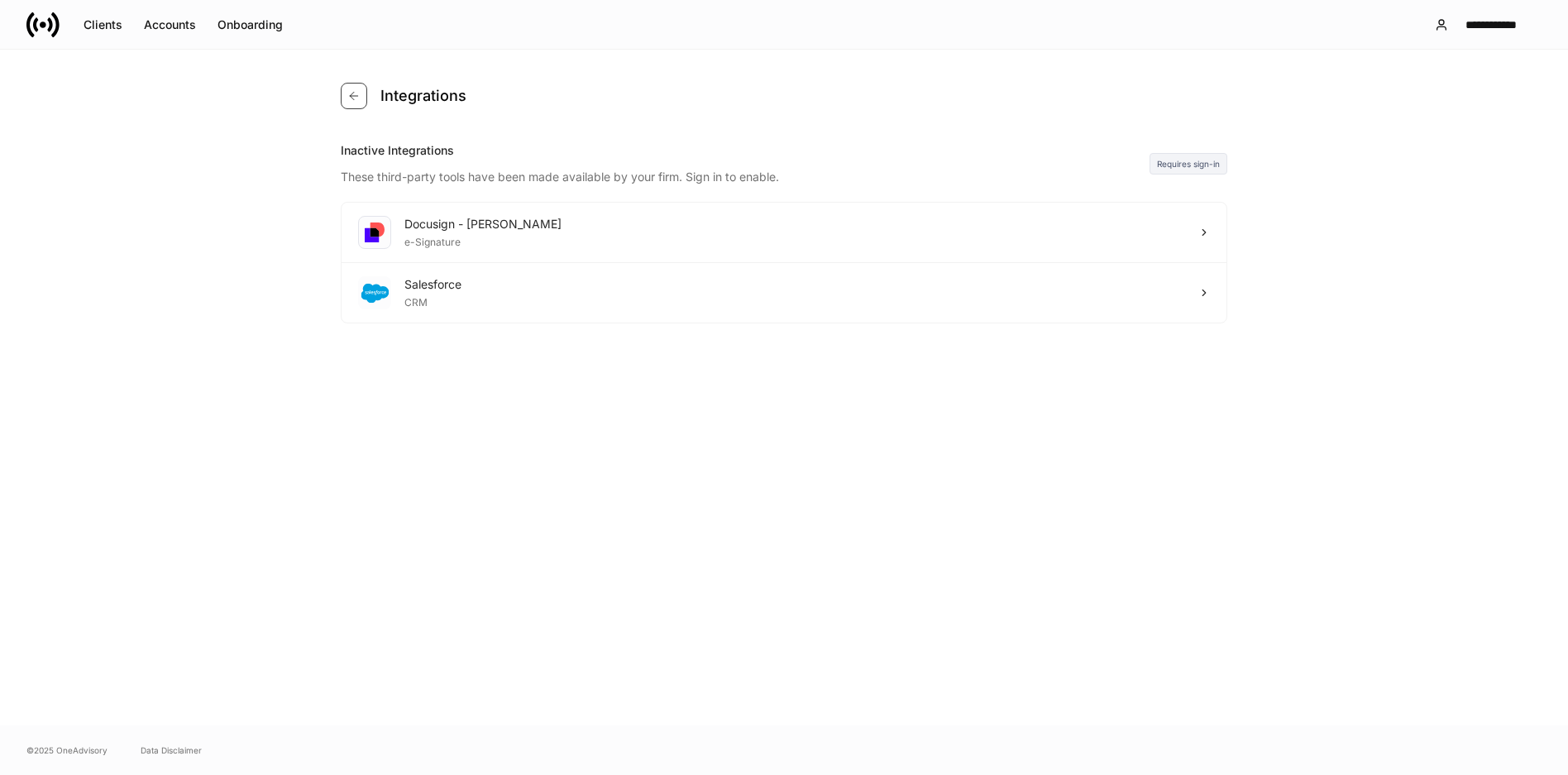
click at [352, 98] on icon "button" at bounding box center [353, 95] width 8 height 8
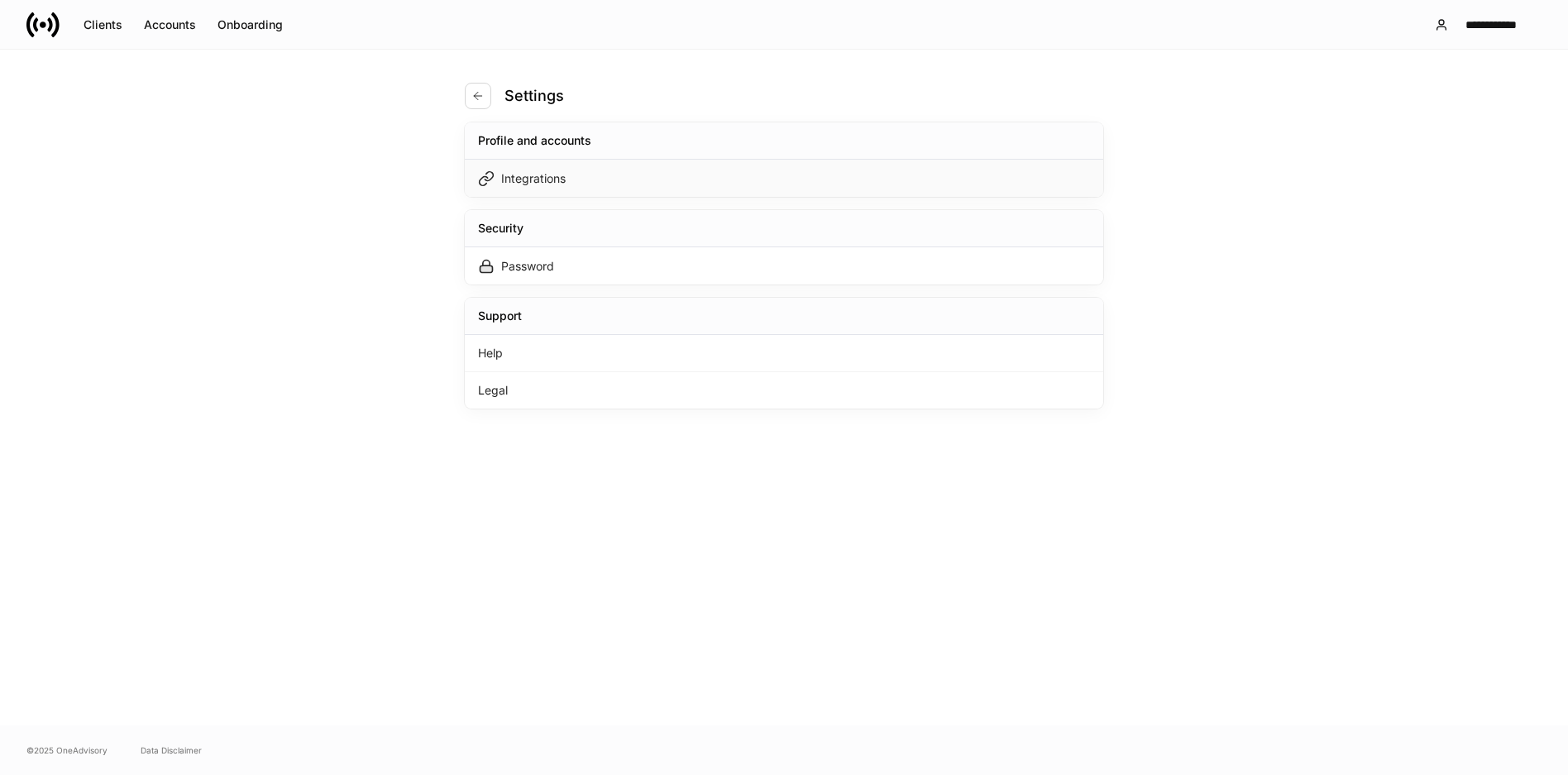
click at [609, 178] on div "Integrations" at bounding box center [784, 178] width 639 height 38
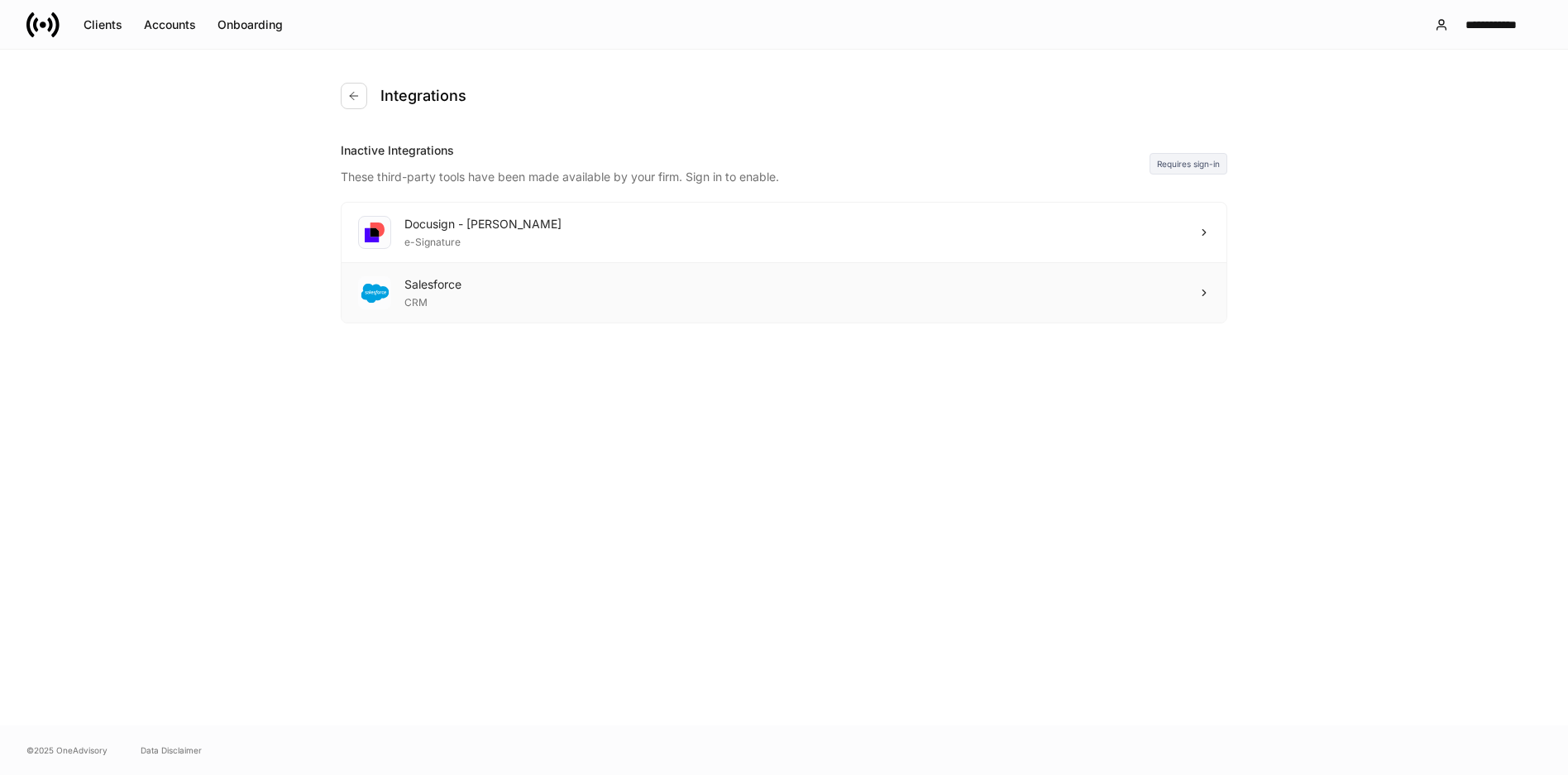
click at [1136, 296] on div "Salesforce CRM" at bounding box center [784, 292] width 885 height 59
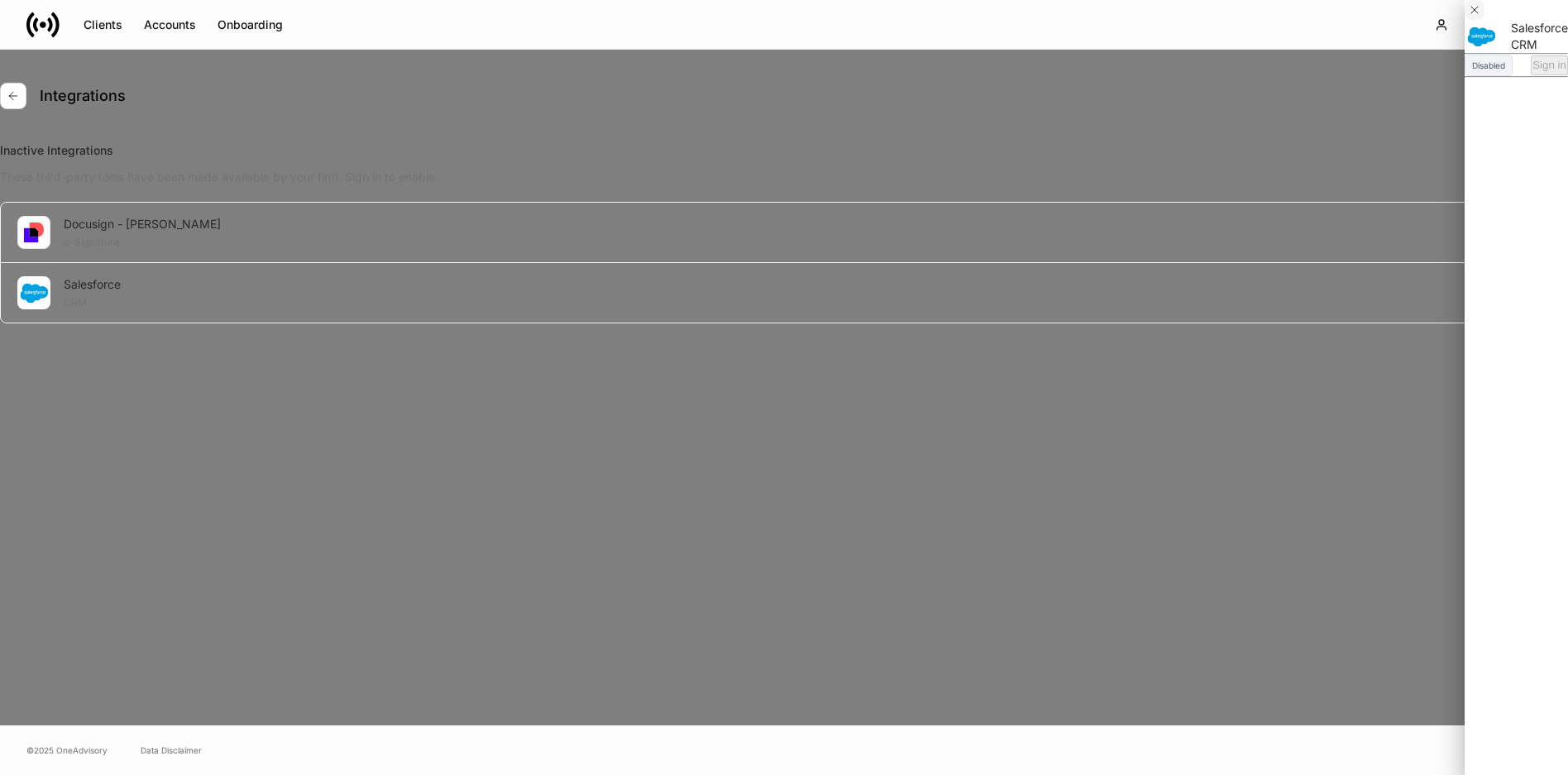
click at [1481, 17] on icon "button" at bounding box center [1474, 10] width 13 height 13
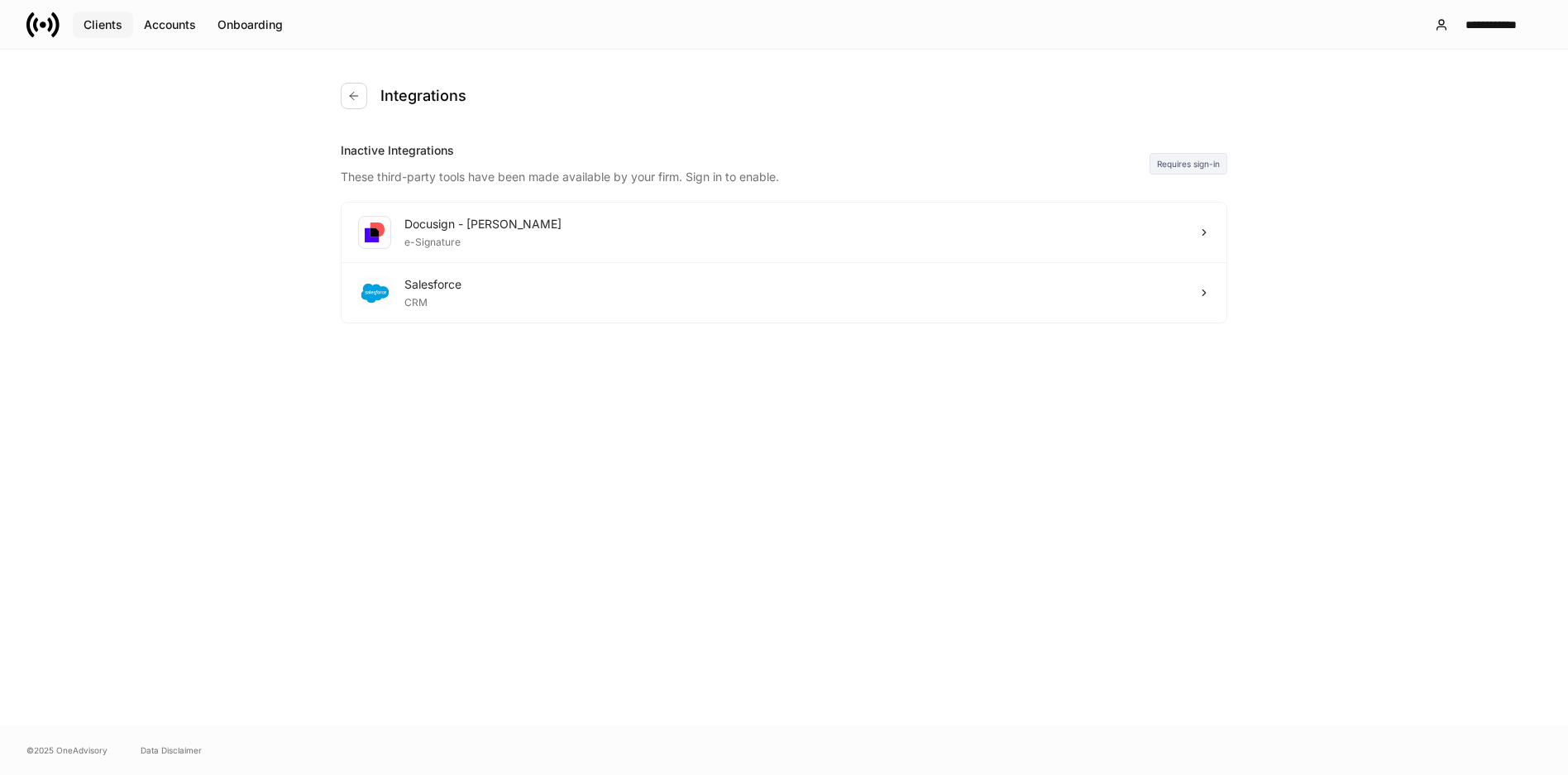
click at [94, 23] on div "Clients" at bounding box center [103, 25] width 39 height 17
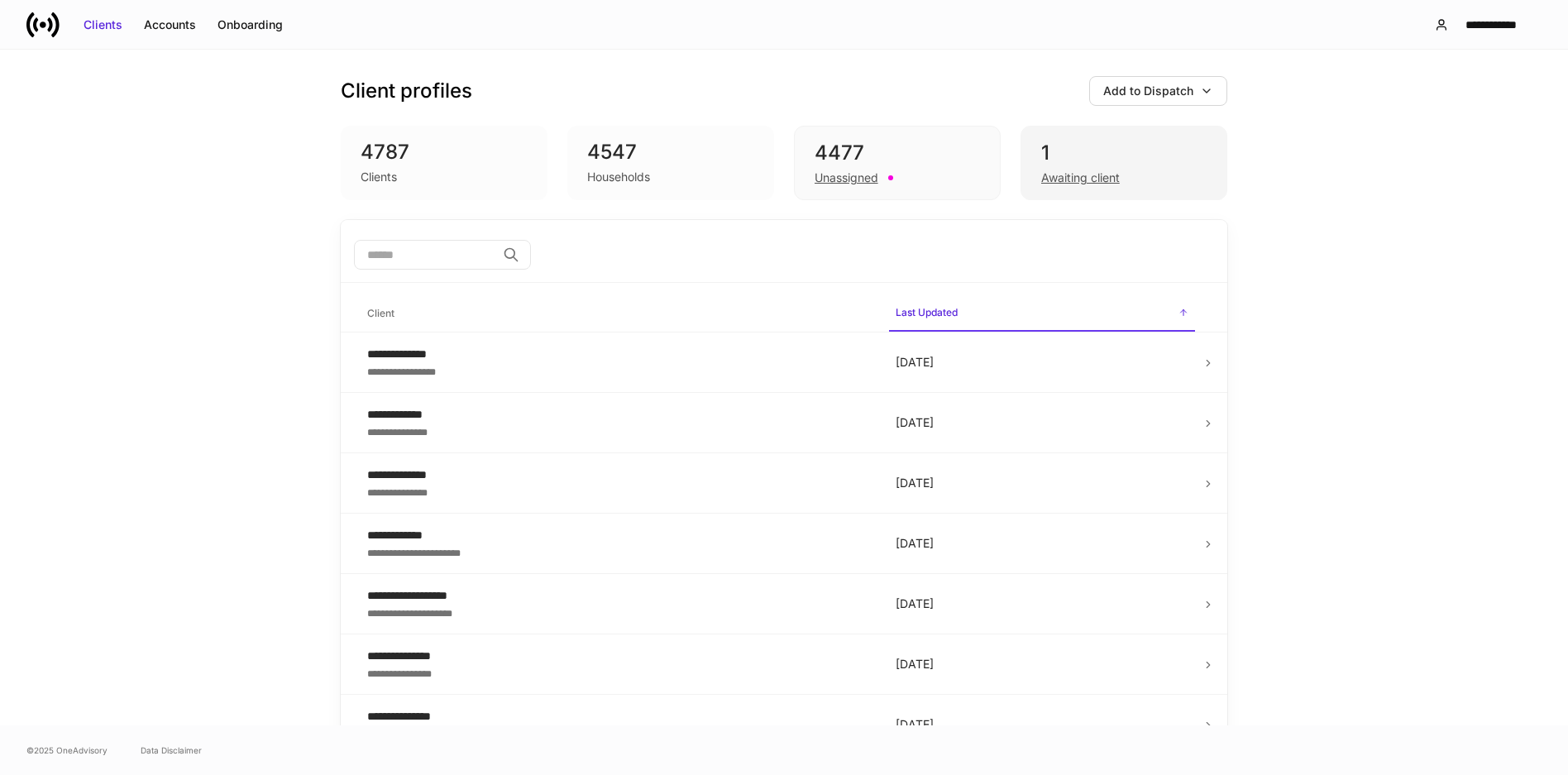
click at [1073, 175] on div "Awaiting client" at bounding box center [1080, 178] width 78 height 17
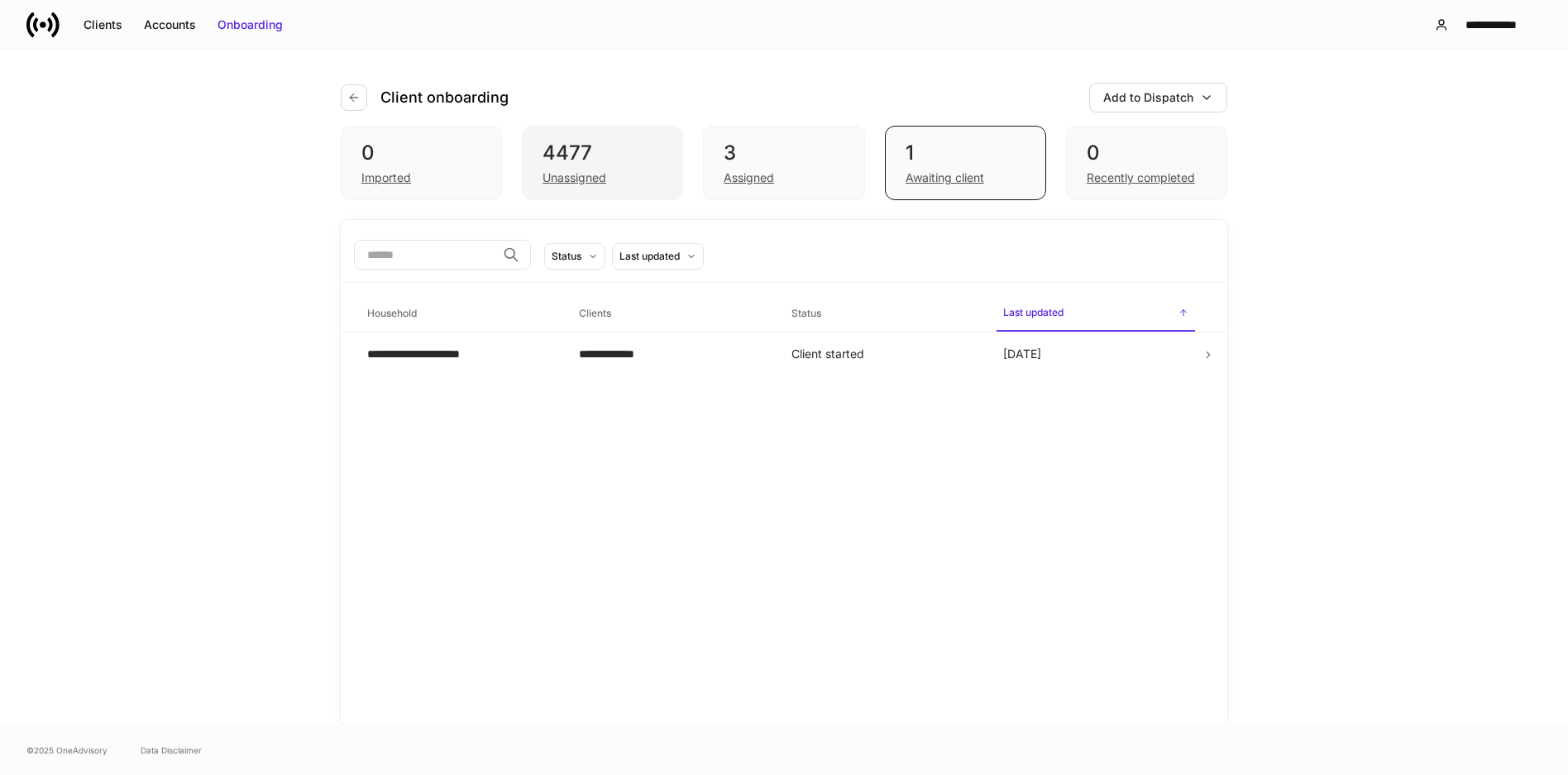
click at [585, 181] on div "Unassigned" at bounding box center [574, 178] width 63 height 17
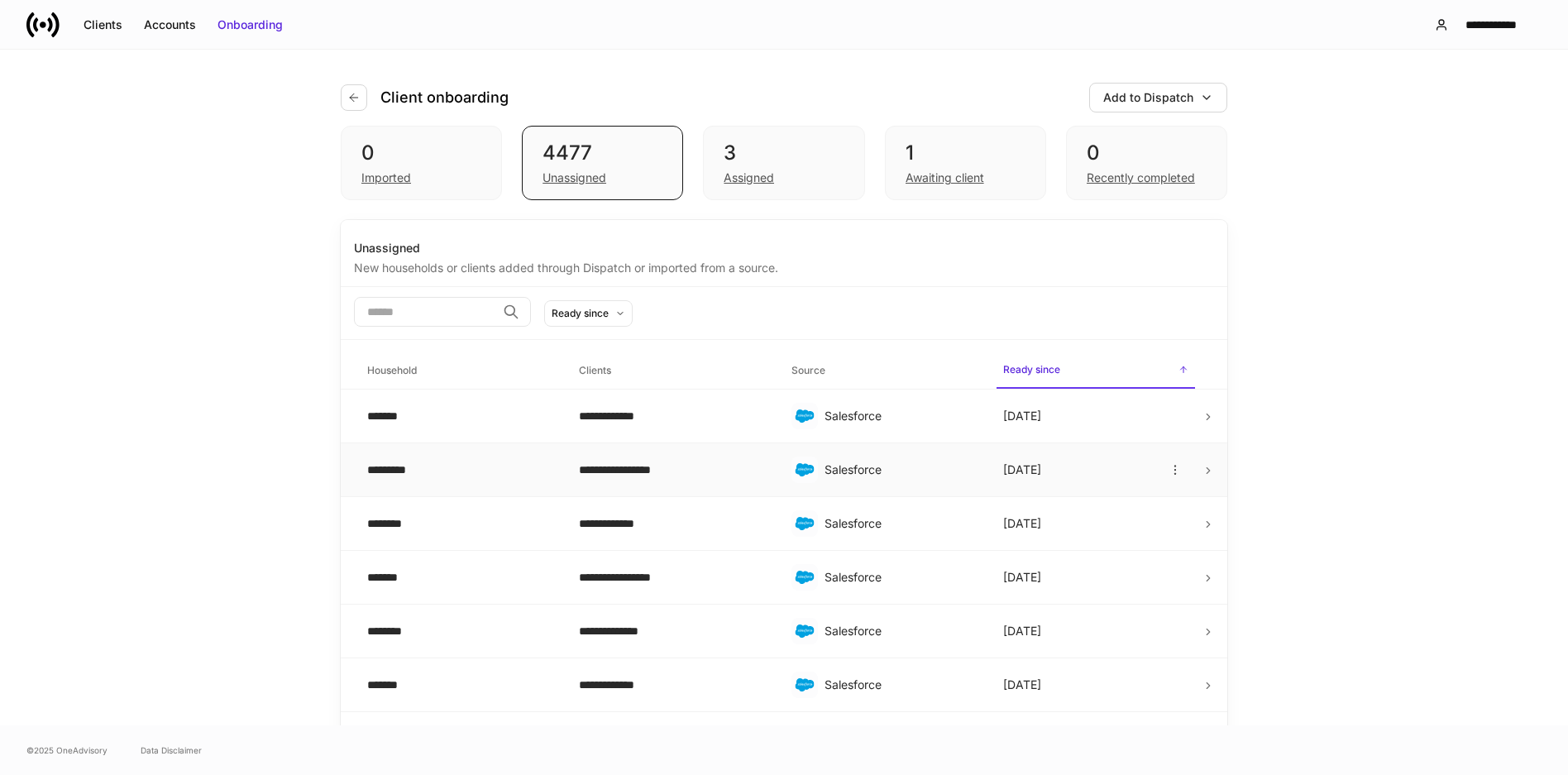
click at [382, 467] on div "*********" at bounding box center [460, 470] width 185 height 17
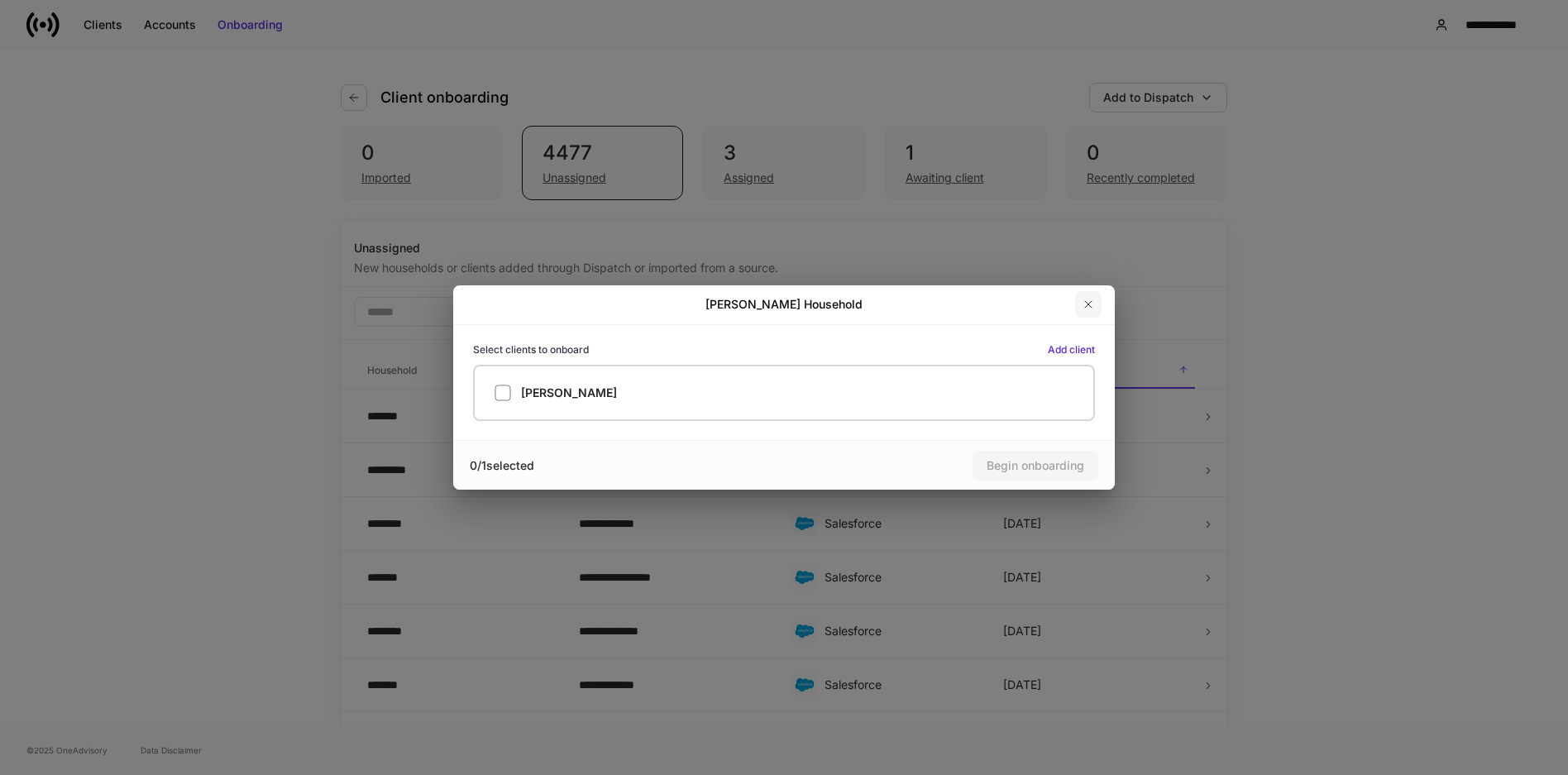
click at [1092, 302] on icon "button" at bounding box center [1089, 305] width 7 height 7
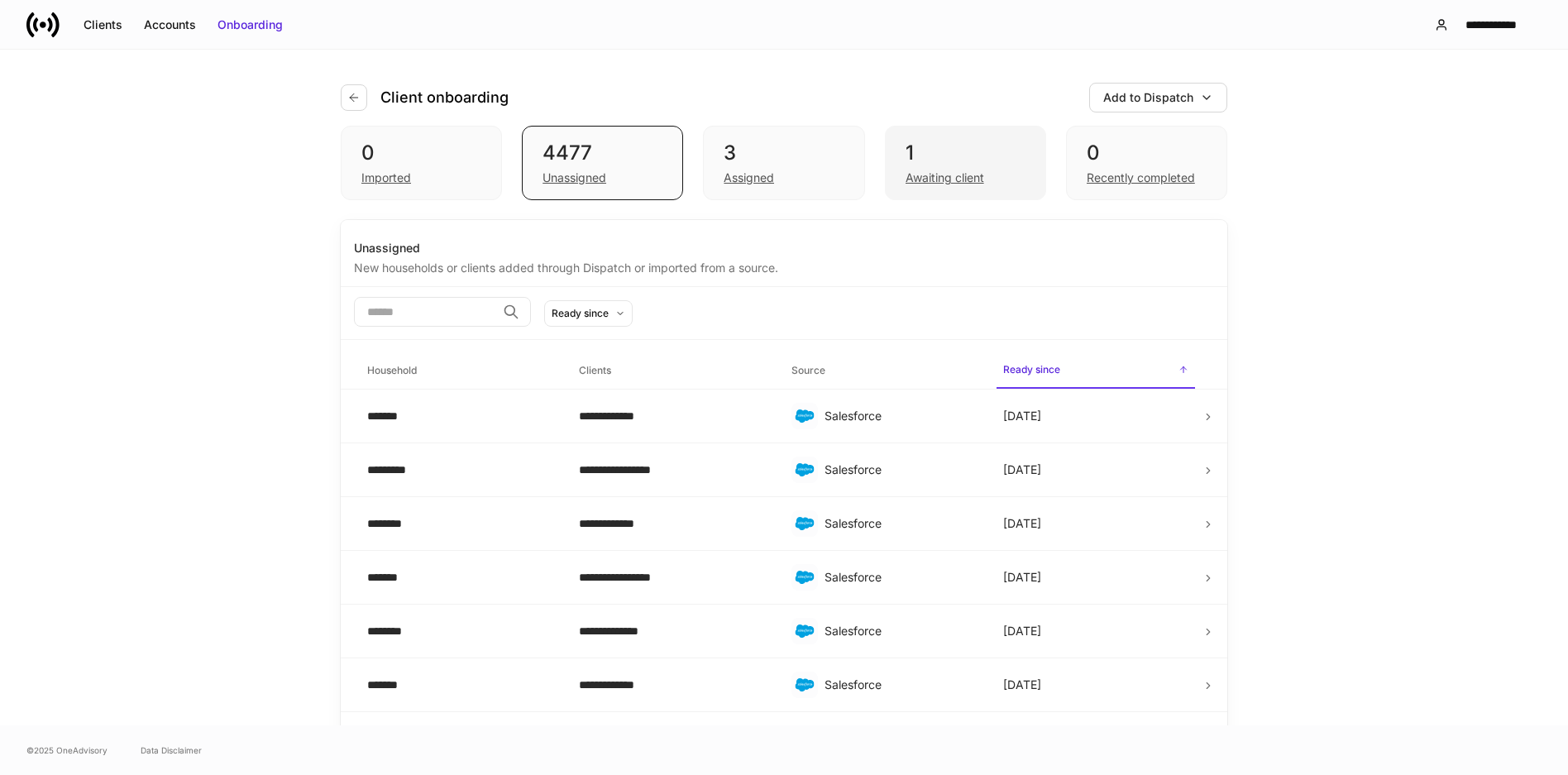
click at [928, 172] on div "Awaiting client" at bounding box center [945, 178] width 78 height 17
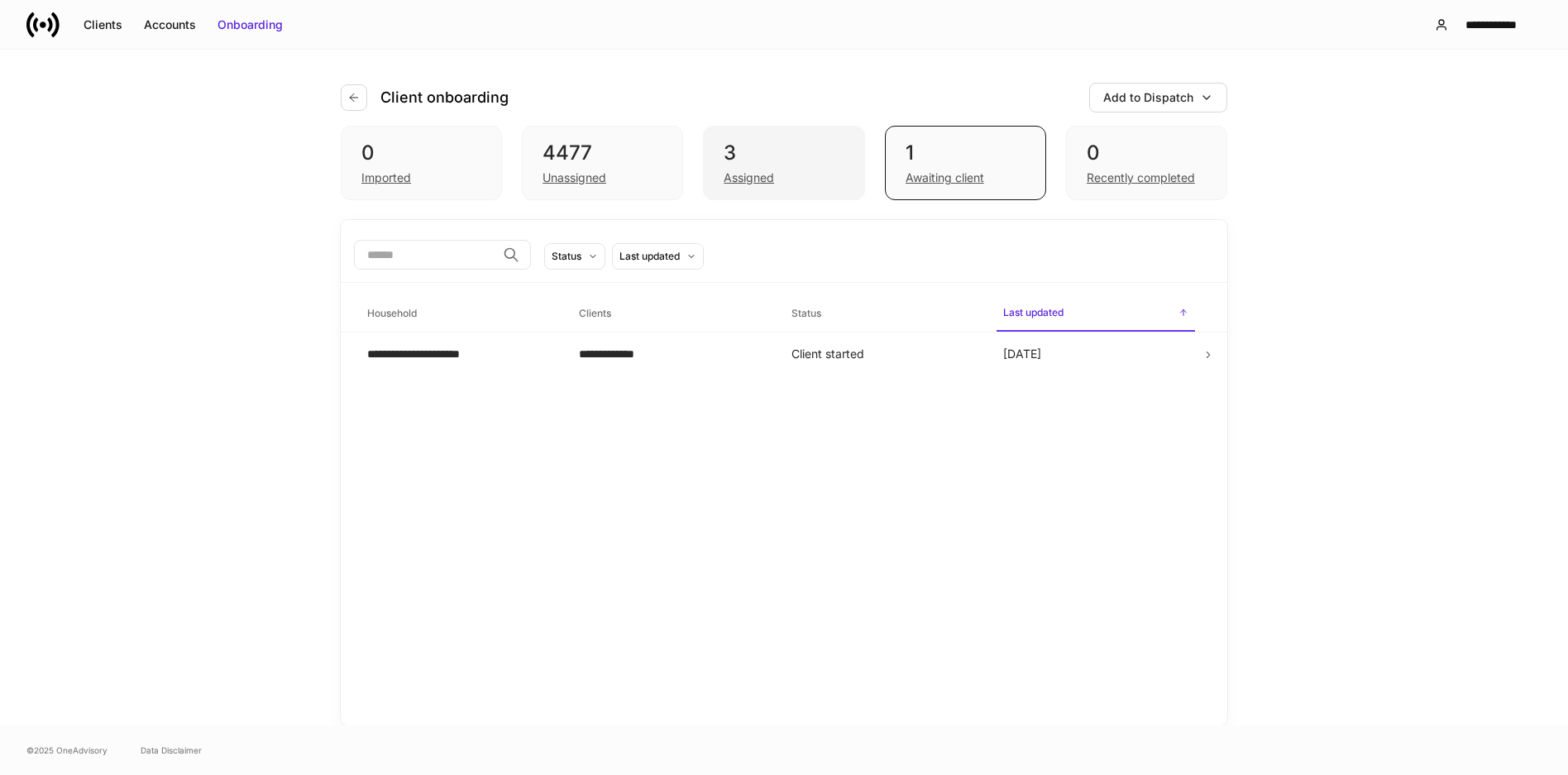
click at [754, 174] on div "Assigned" at bounding box center [749, 178] width 50 height 17
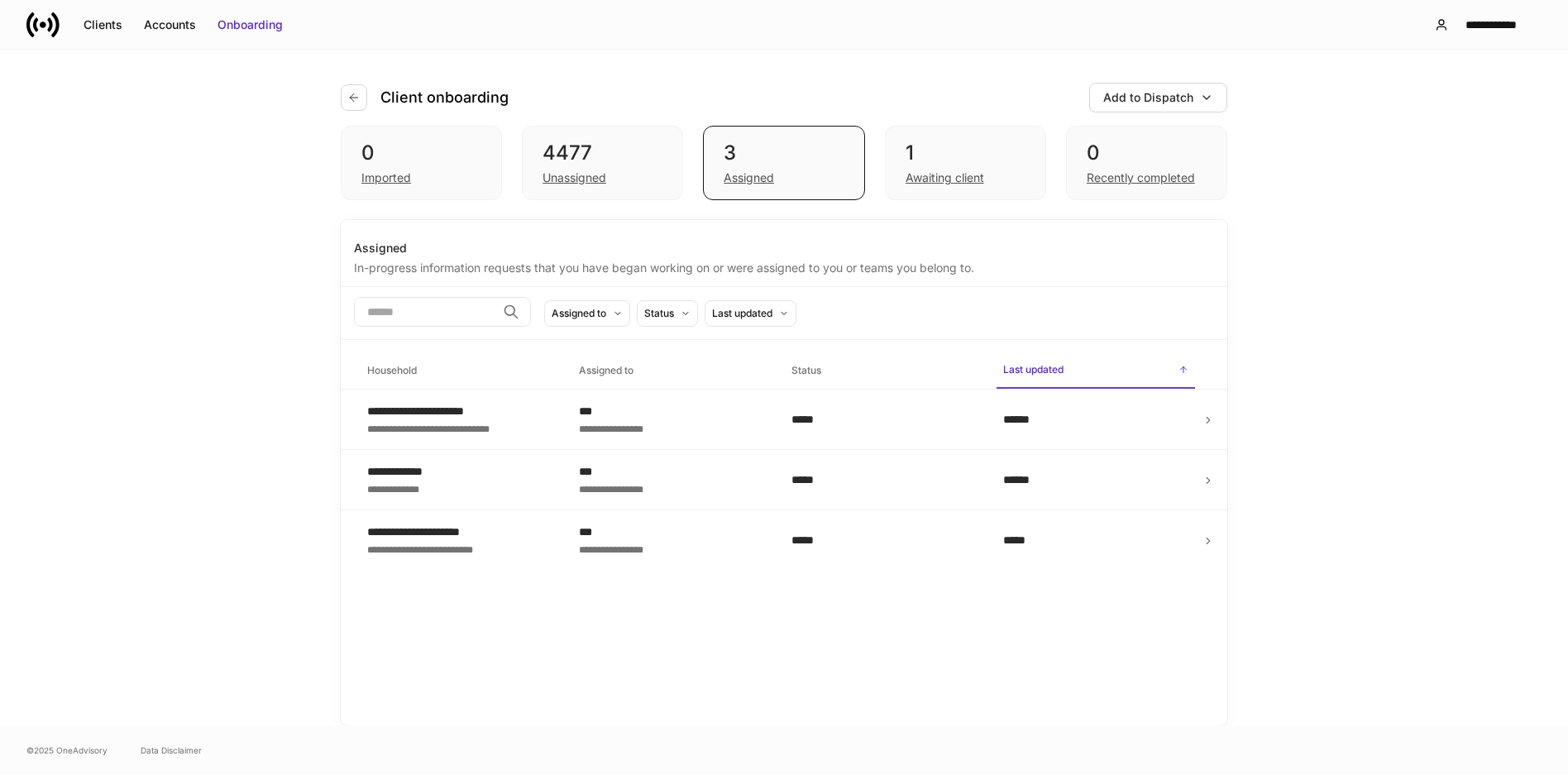
click at [1277, 326] on div "**********" at bounding box center [784, 387] width 993 height 676
